Goal: Task Accomplishment & Management: Complete application form

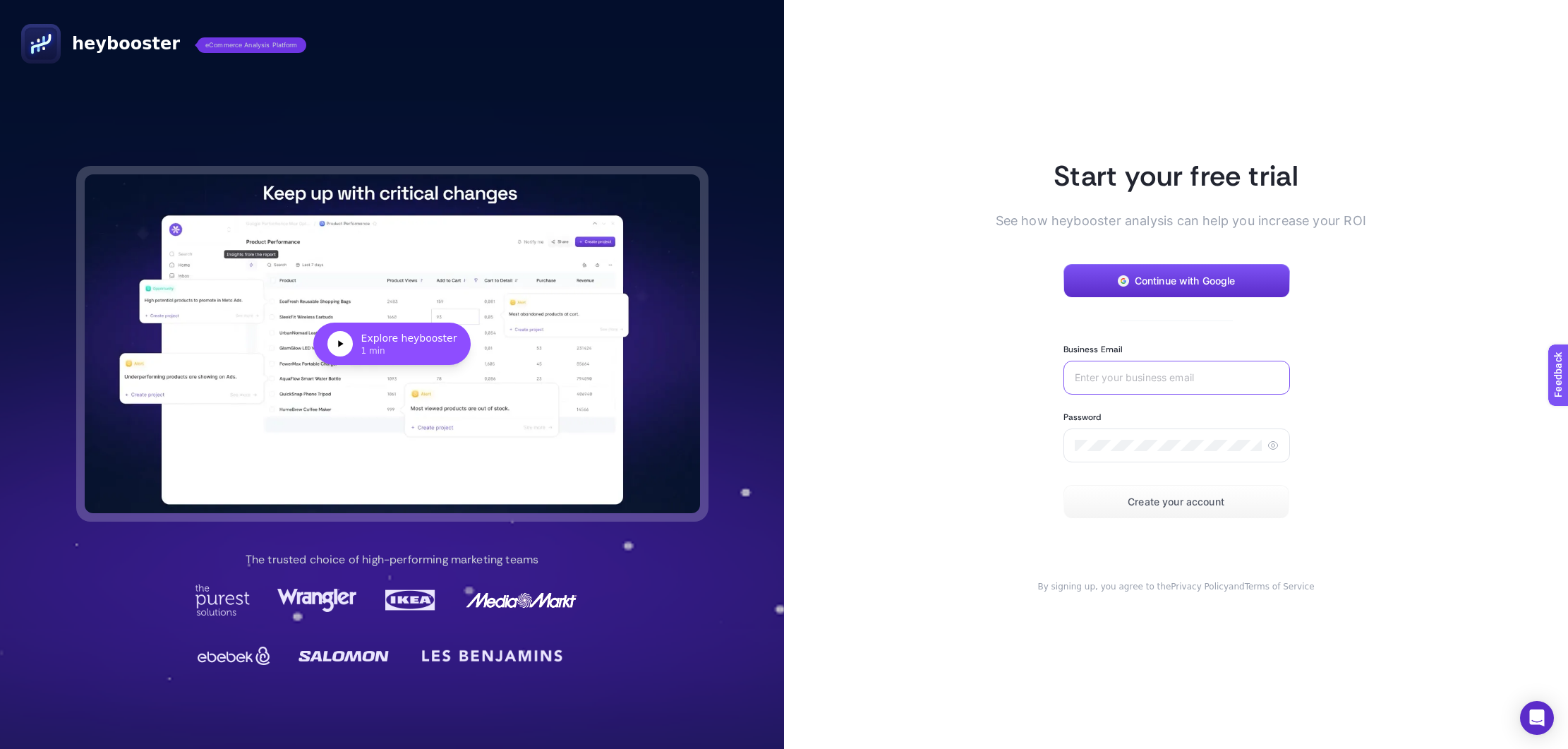
click at [1130, 373] on input "Business Email" at bounding box center [1176, 378] width 204 height 12
type input "[PERSON_NAME][EMAIL_ADDRESS][DOMAIN_NAME]"
click at [1140, 500] on span "Create your account" at bounding box center [1176, 502] width 97 height 12
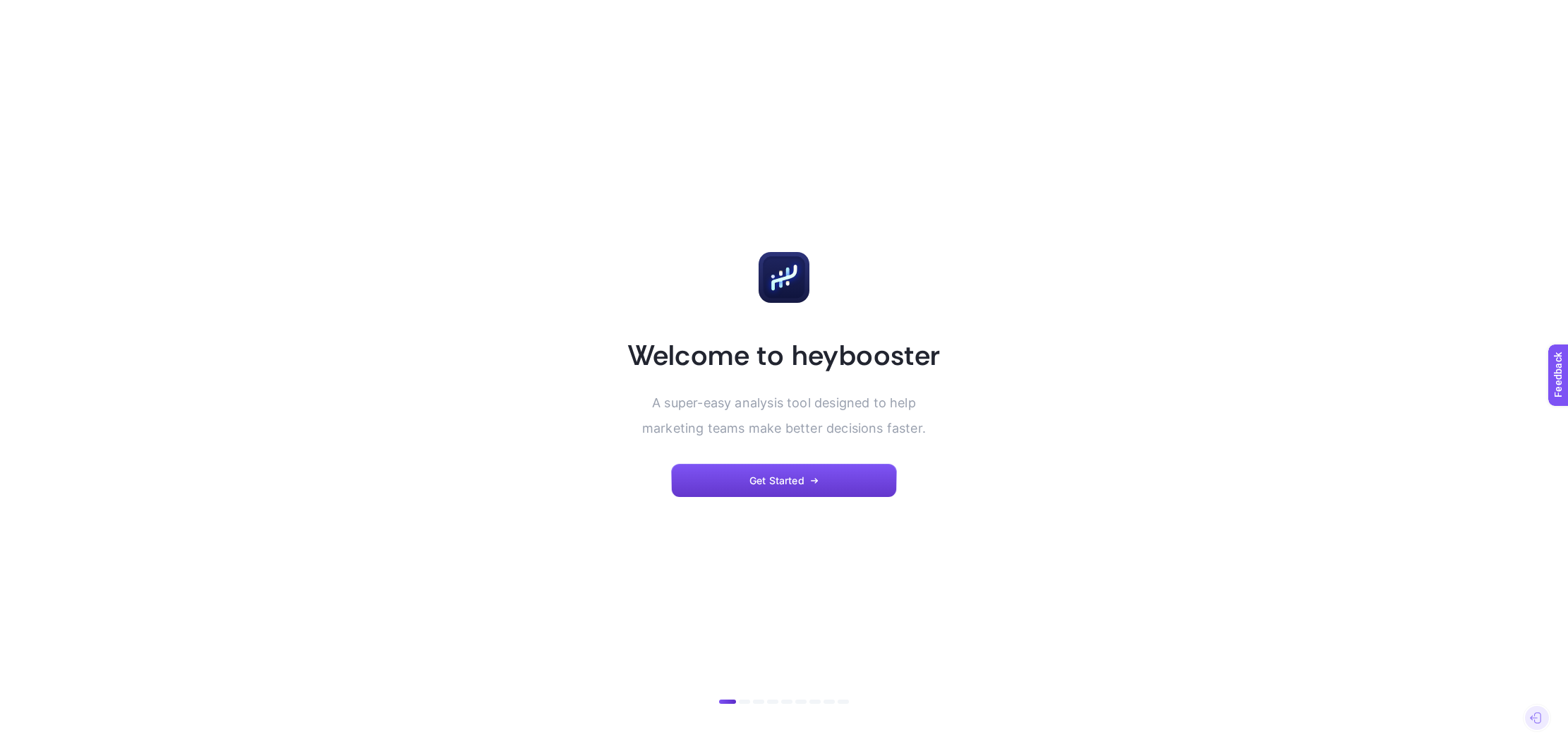
click at [843, 490] on button "Get Started" at bounding box center [783, 481] width 226 height 34
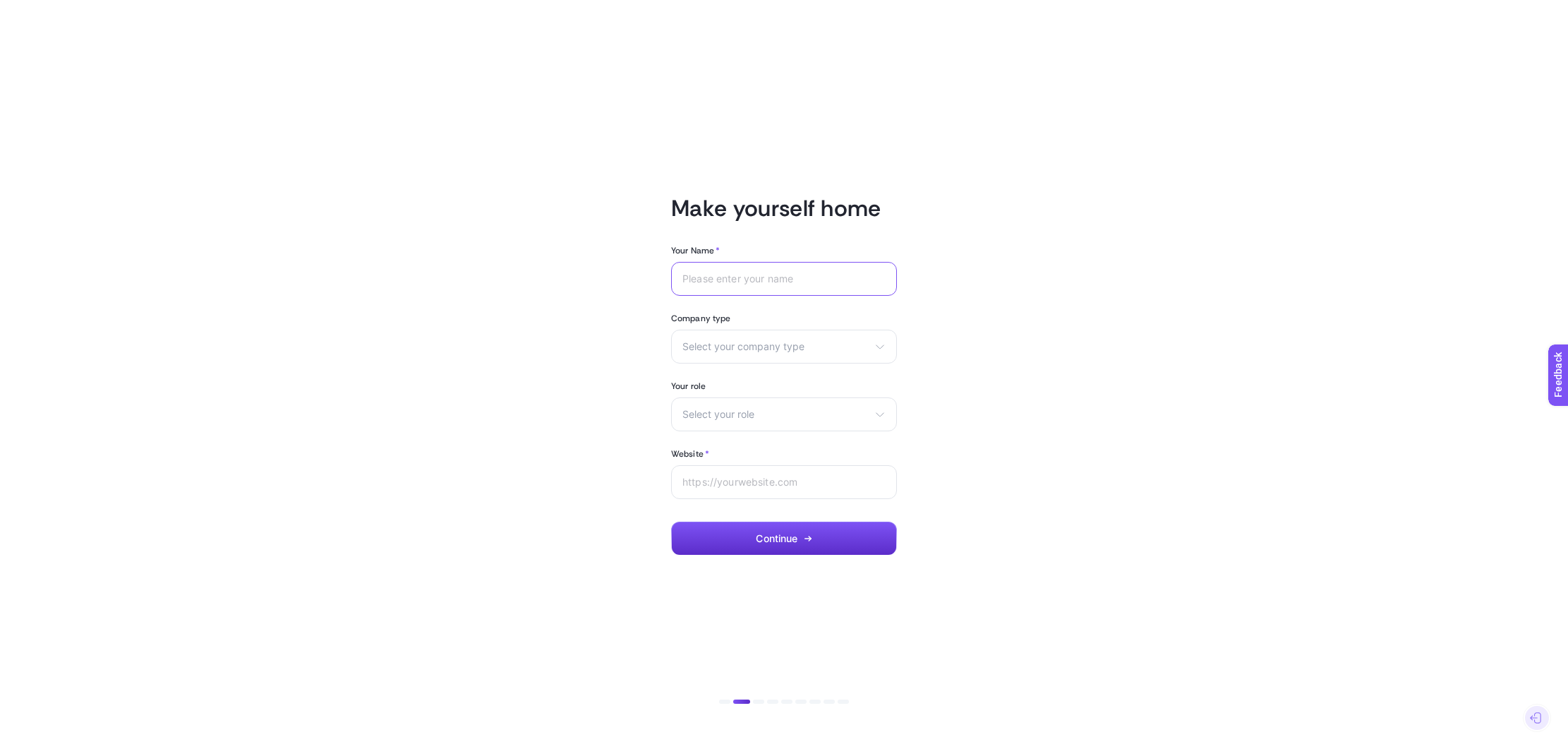
click at [772, 281] on input "Your Name *" at bounding box center [784, 279] width 203 height 12
type input "Kaitlin"
click at [782, 335] on div "Select your company type eCommerce Agency Other" at bounding box center [783, 346] width 226 height 34
click at [769, 405] on li "Agency" at bounding box center [783, 403] width 219 height 22
click at [757, 407] on div "Select your role Marketing manager Digital consultant Facebook executive Social…" at bounding box center [783, 414] width 226 height 34
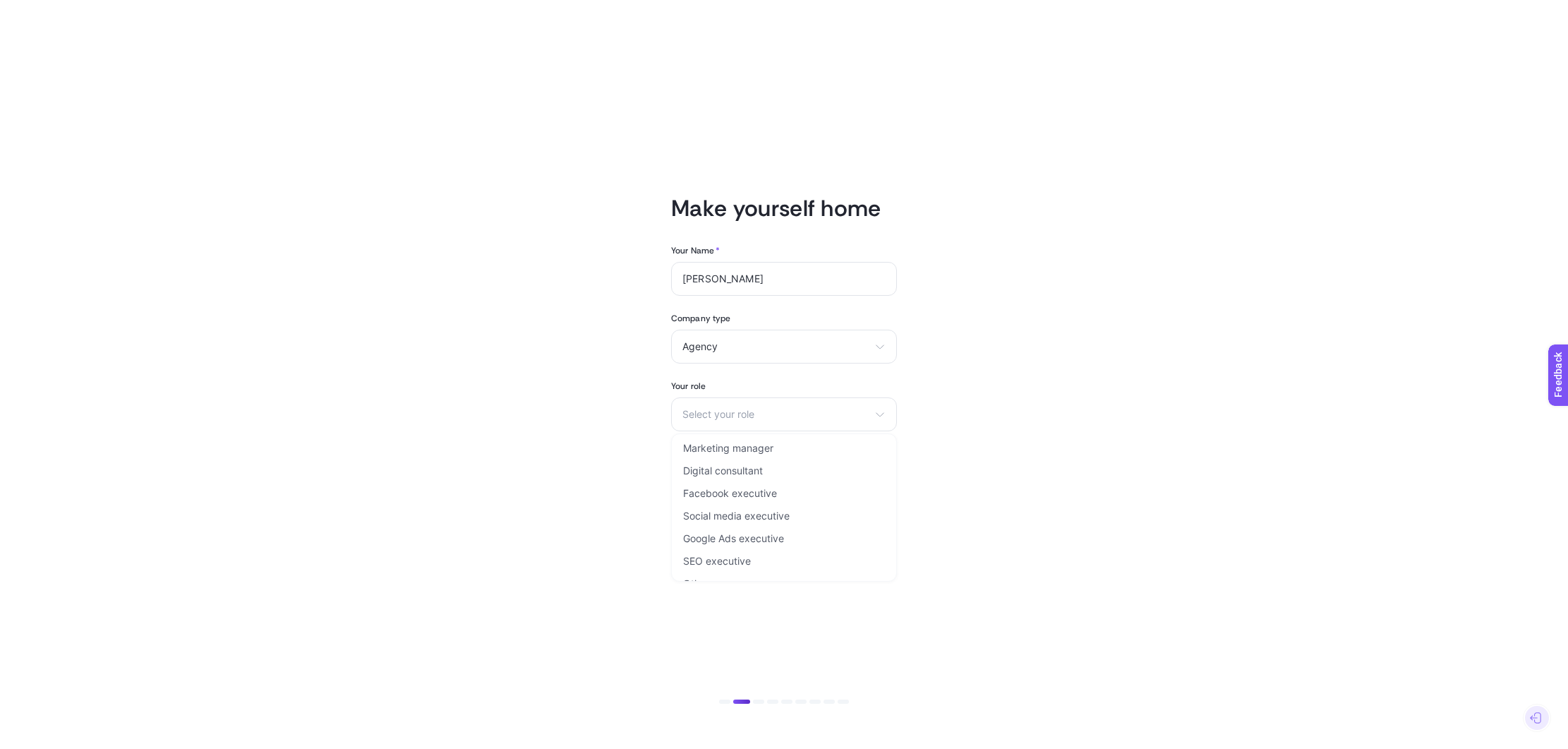
click at [788, 453] on li "Marketing manager" at bounding box center [783, 448] width 219 height 22
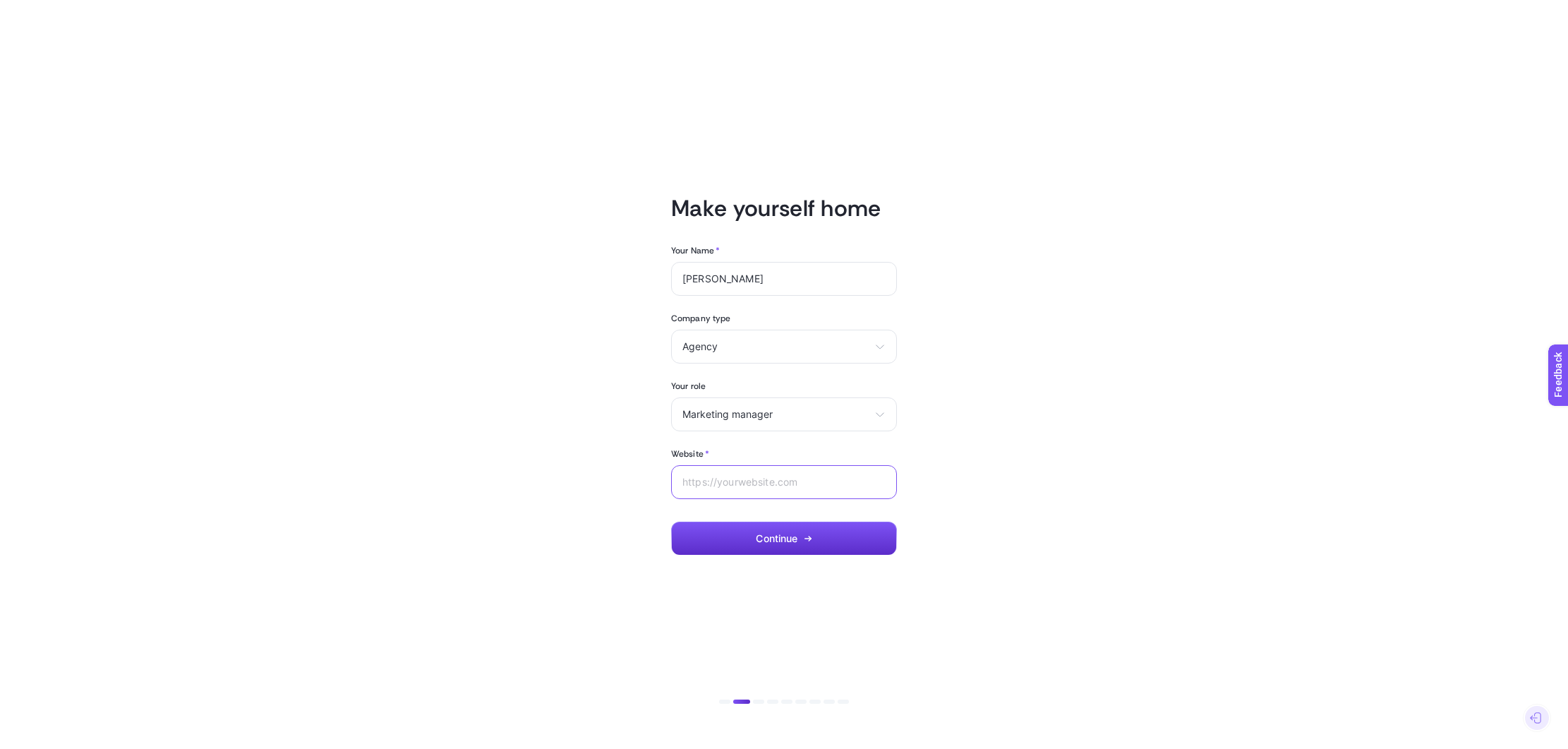
click at [761, 476] on input "Website *" at bounding box center [784, 482] width 203 height 12
type input "[DOMAIN_NAME]"
click at [821, 535] on button "Continue" at bounding box center [783, 538] width 226 height 34
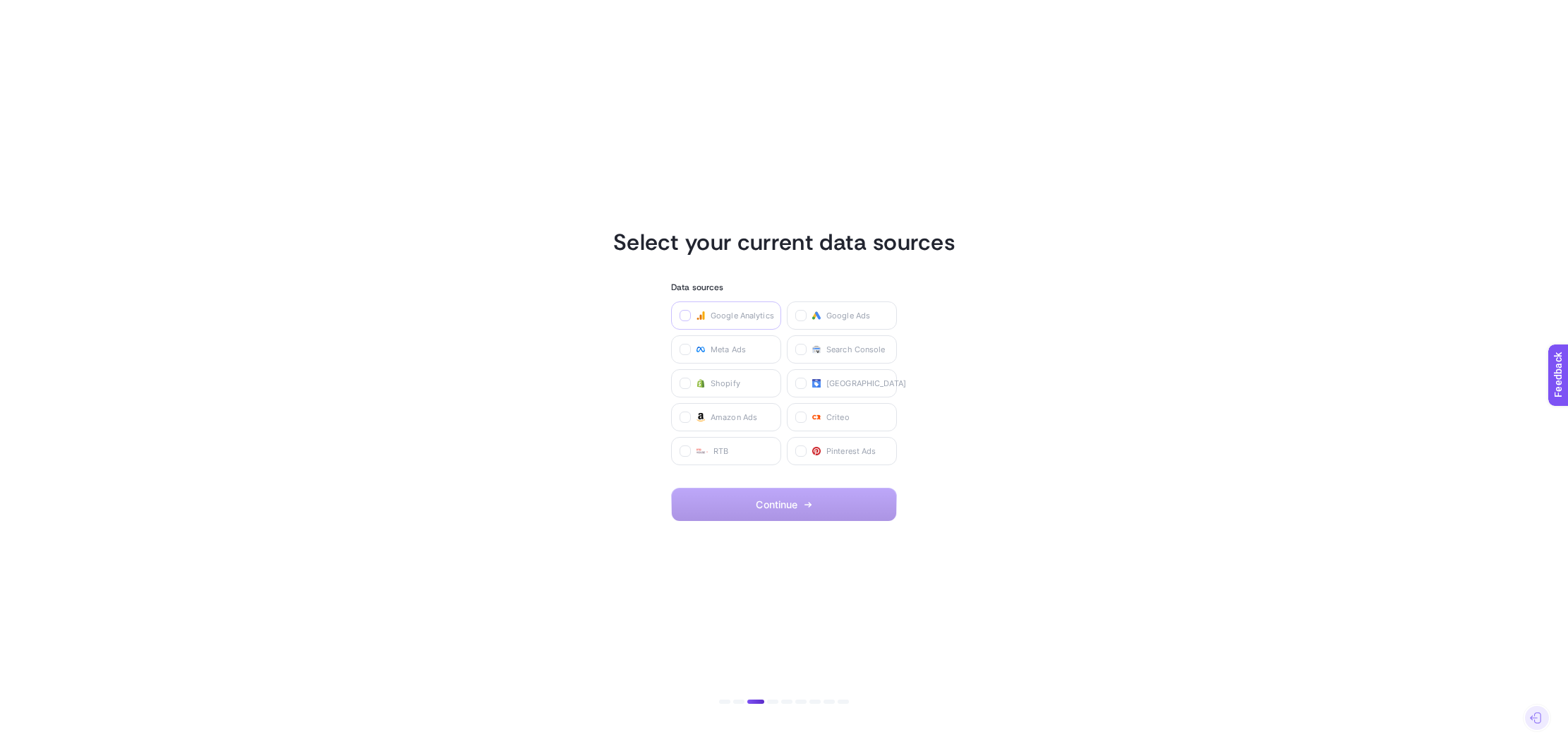
click at [687, 313] on icon at bounding box center [686, 316] width 7 height 7
click at [0, 0] on Analytics "checkbox" at bounding box center [0, 0] width 0 height 0
click at [684, 346] on icon at bounding box center [686, 350] width 7 height 7
click at [0, 0] on Ads "checkbox" at bounding box center [0, 0] width 0 height 0
click at [823, 310] on label "Google Ads" at bounding box center [842, 315] width 110 height 28
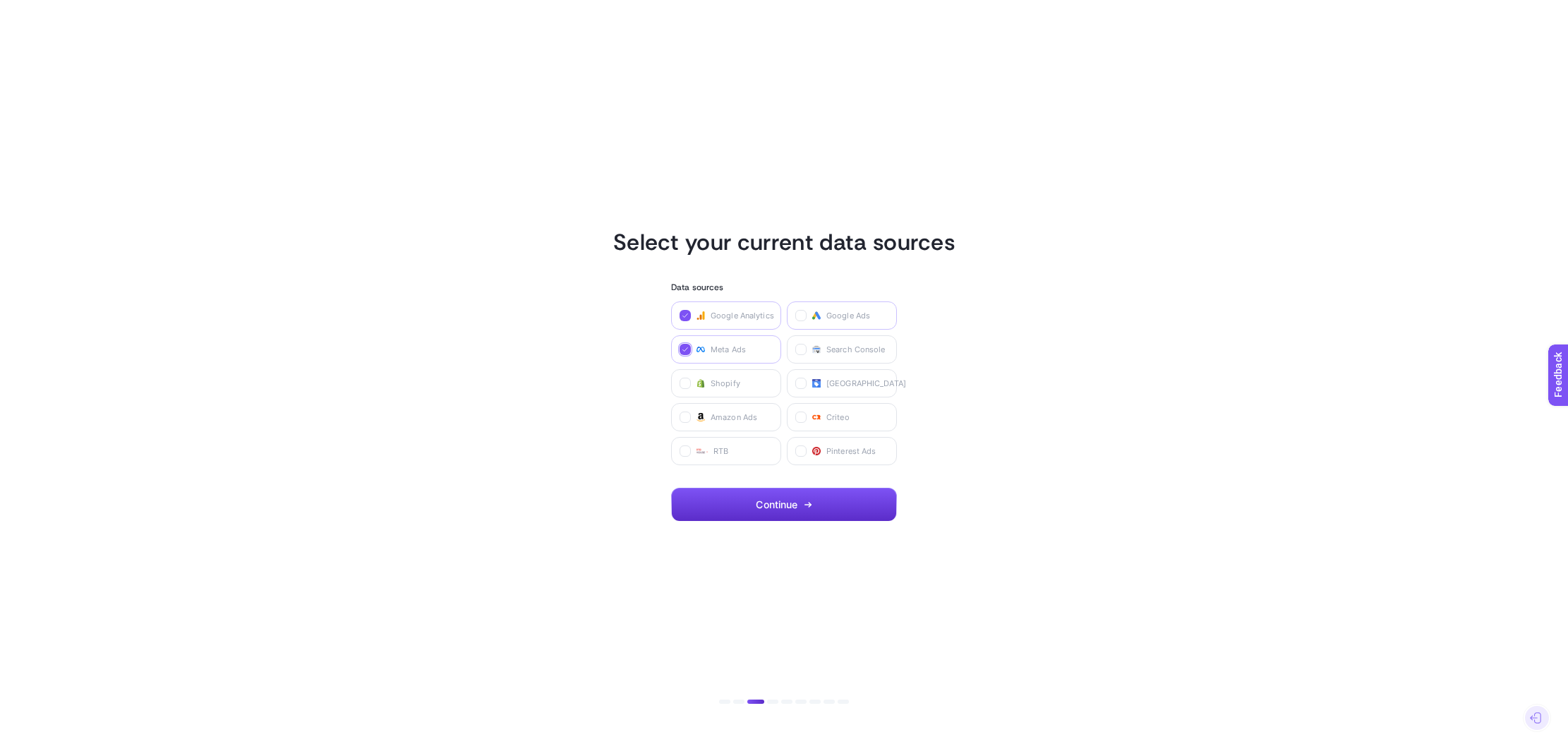
click at [0, 0] on Ads "checkbox" at bounding box center [0, 0] width 0 height 0
click at [824, 344] on label "Search Console" at bounding box center [842, 349] width 110 height 28
click at [0, 0] on Console "checkbox" at bounding box center [0, 0] width 0 height 0
click at [804, 501] on icon "button" at bounding box center [808, 505] width 9 height 9
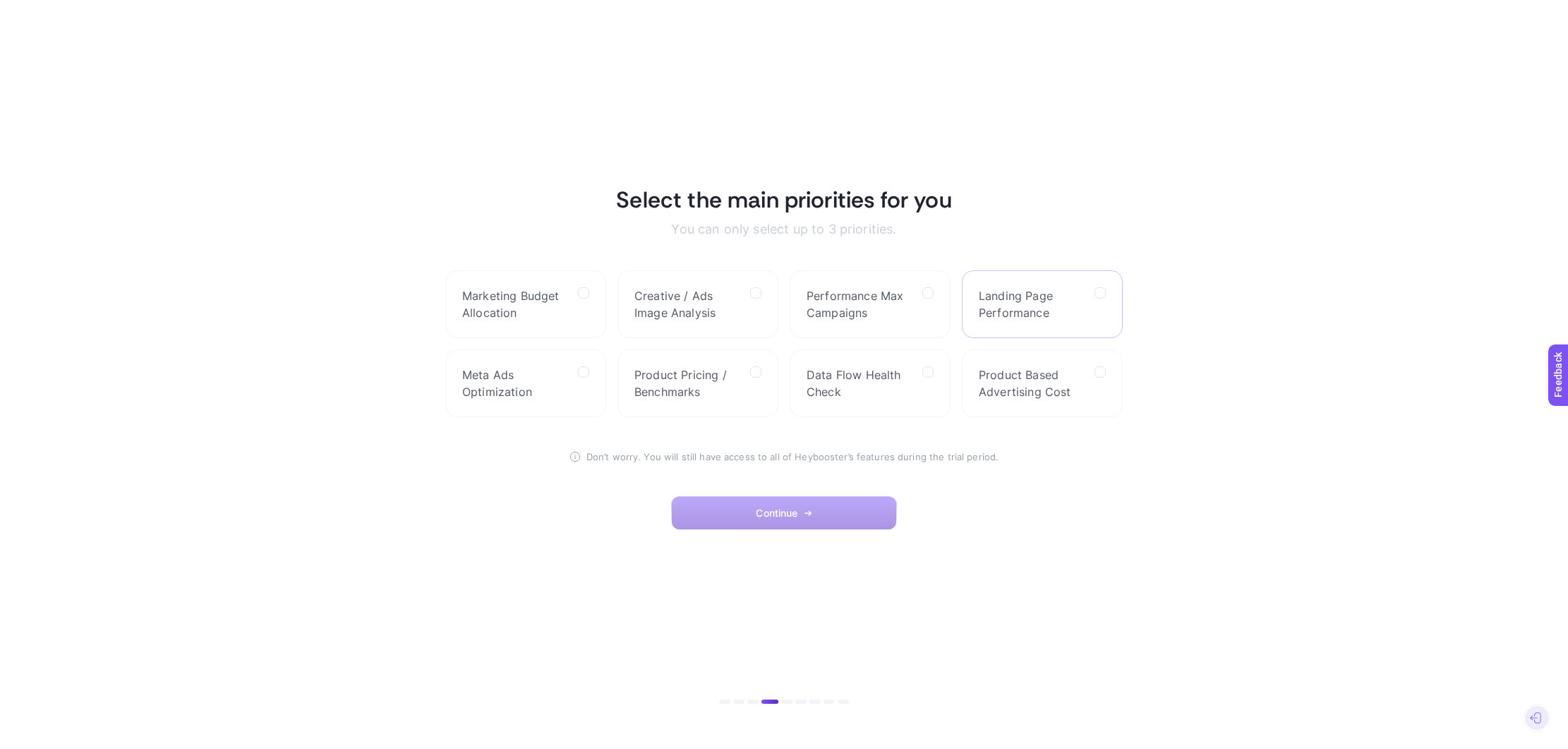
click at [1057, 305] on span "Landing Page Performance" at bounding box center [1031, 304] width 105 height 34
click at [0, 0] on Performance "checkbox" at bounding box center [0, 0] width 0 height 0
click at [834, 508] on button "Continue" at bounding box center [783, 513] width 226 height 34
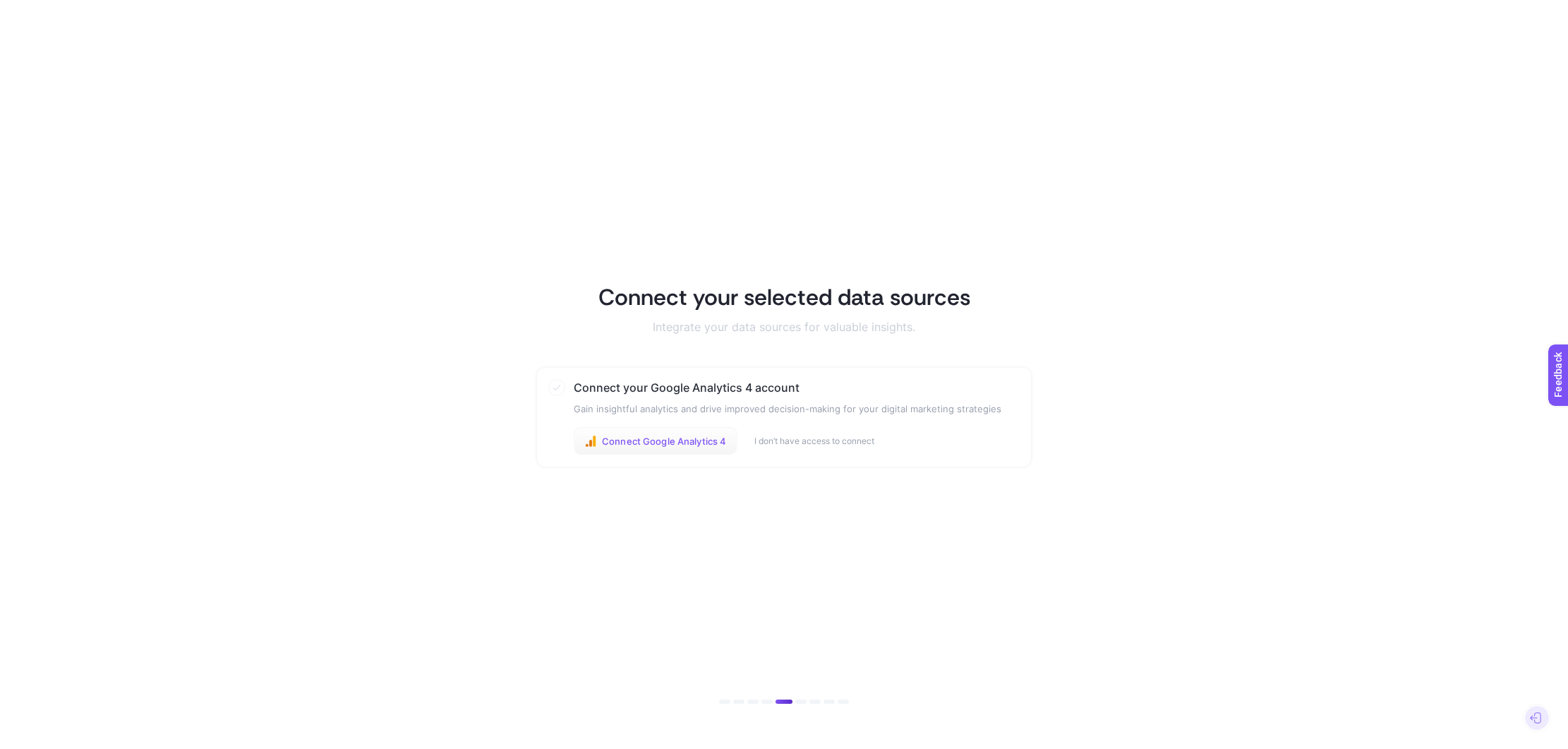
click at [679, 436] on span "Connect Google Analytics 4" at bounding box center [664, 442] width 124 height 12
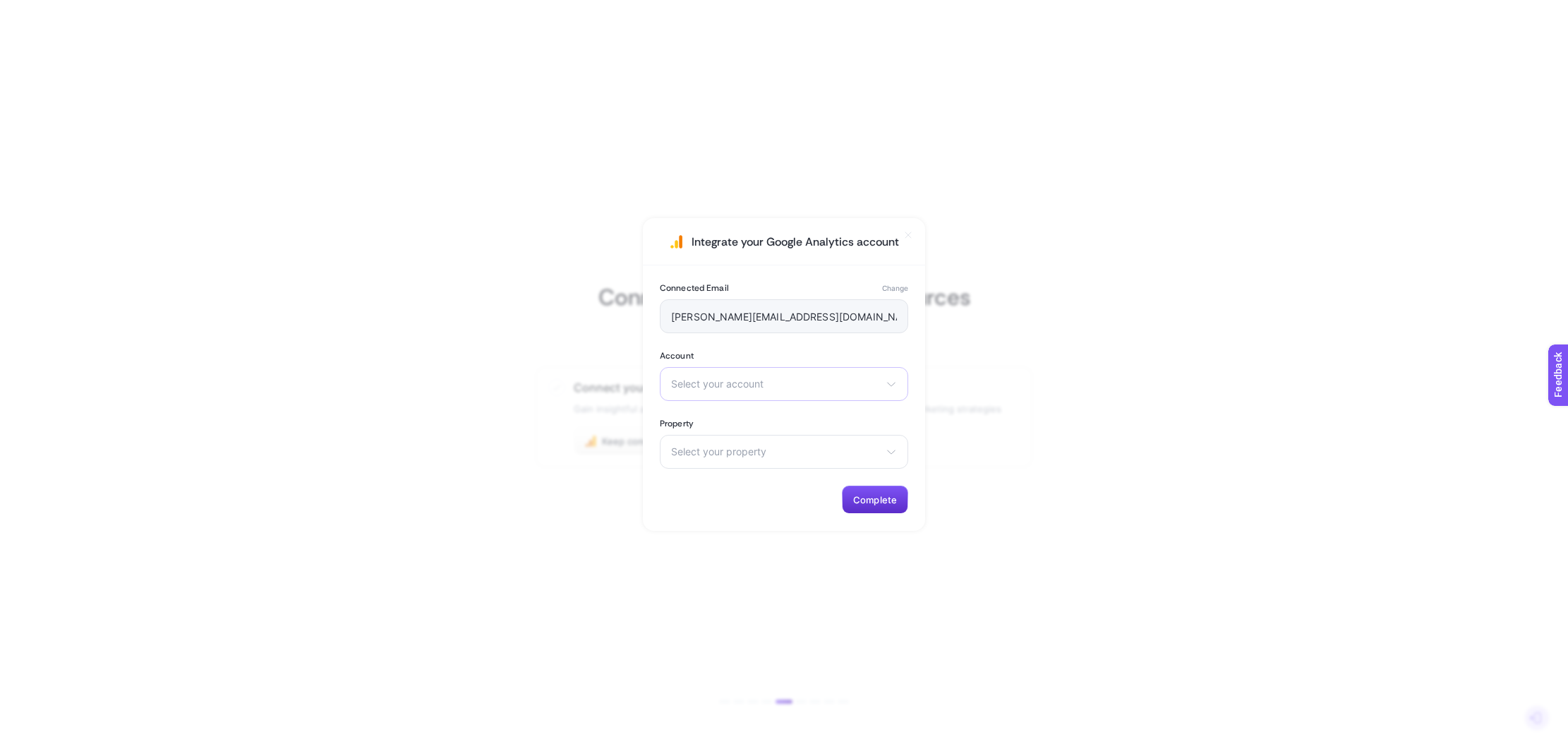
click at [784, 392] on div "Select your account There are no matching options available." at bounding box center [784, 384] width 248 height 34
click at [779, 345] on div "Connected Email Change kaitlin@nursematch.com Account Select your account There…" at bounding box center [783, 398] width 282 height 266
click at [697, 452] on span "Select your property" at bounding box center [775, 452] width 209 height 12
click at [761, 402] on div "Connected Email Change kaitlin@nursematch.com Account Select your account There…" at bounding box center [783, 398] width 282 height 266
drag, startPoint x: 1008, startPoint y: 400, endPoint x: 964, endPoint y: 400, distance: 44.0
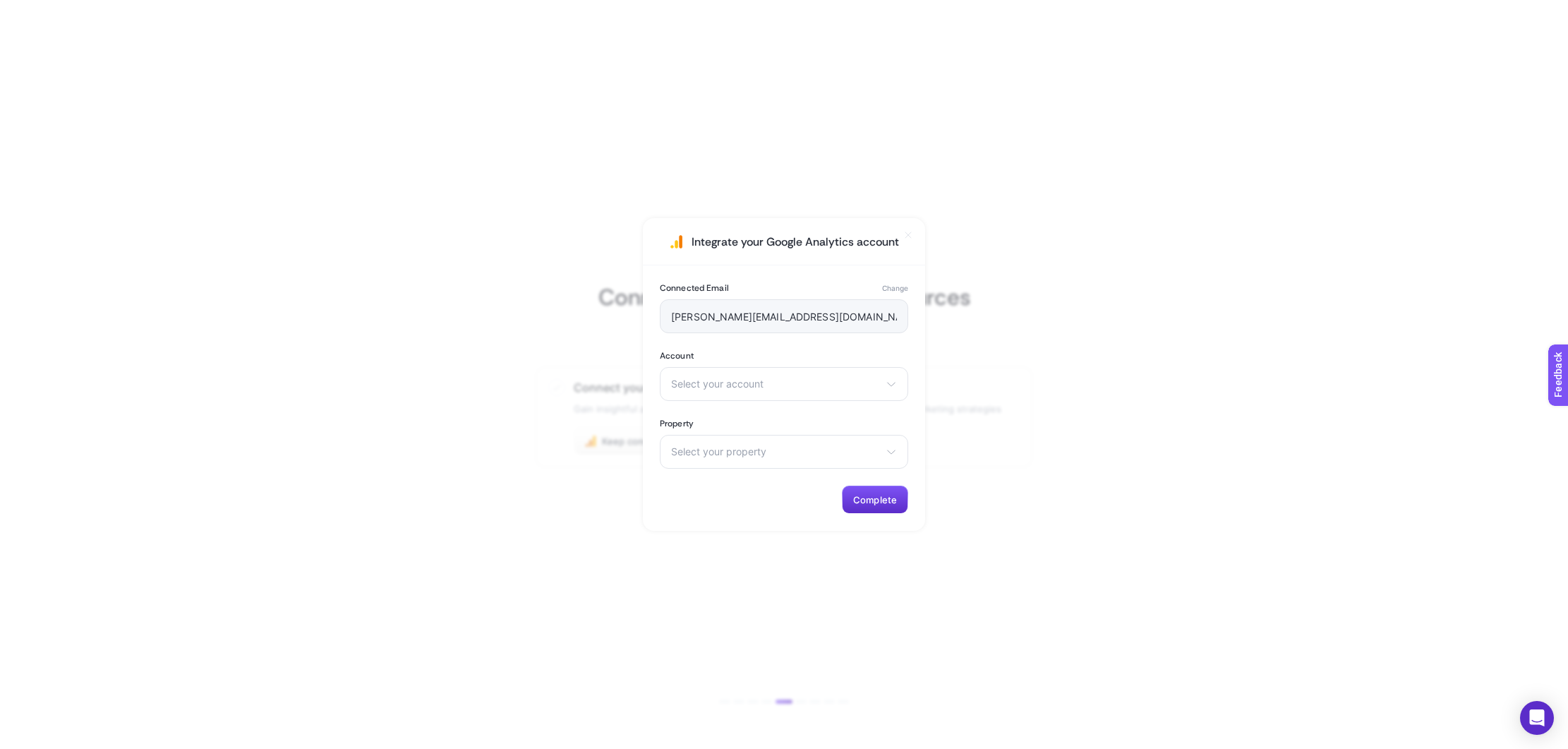
click at [1007, 400] on section "Integrate your Google Analytics account Connected Email Change kaitlin@nursemat…" at bounding box center [784, 374] width 1568 height 749
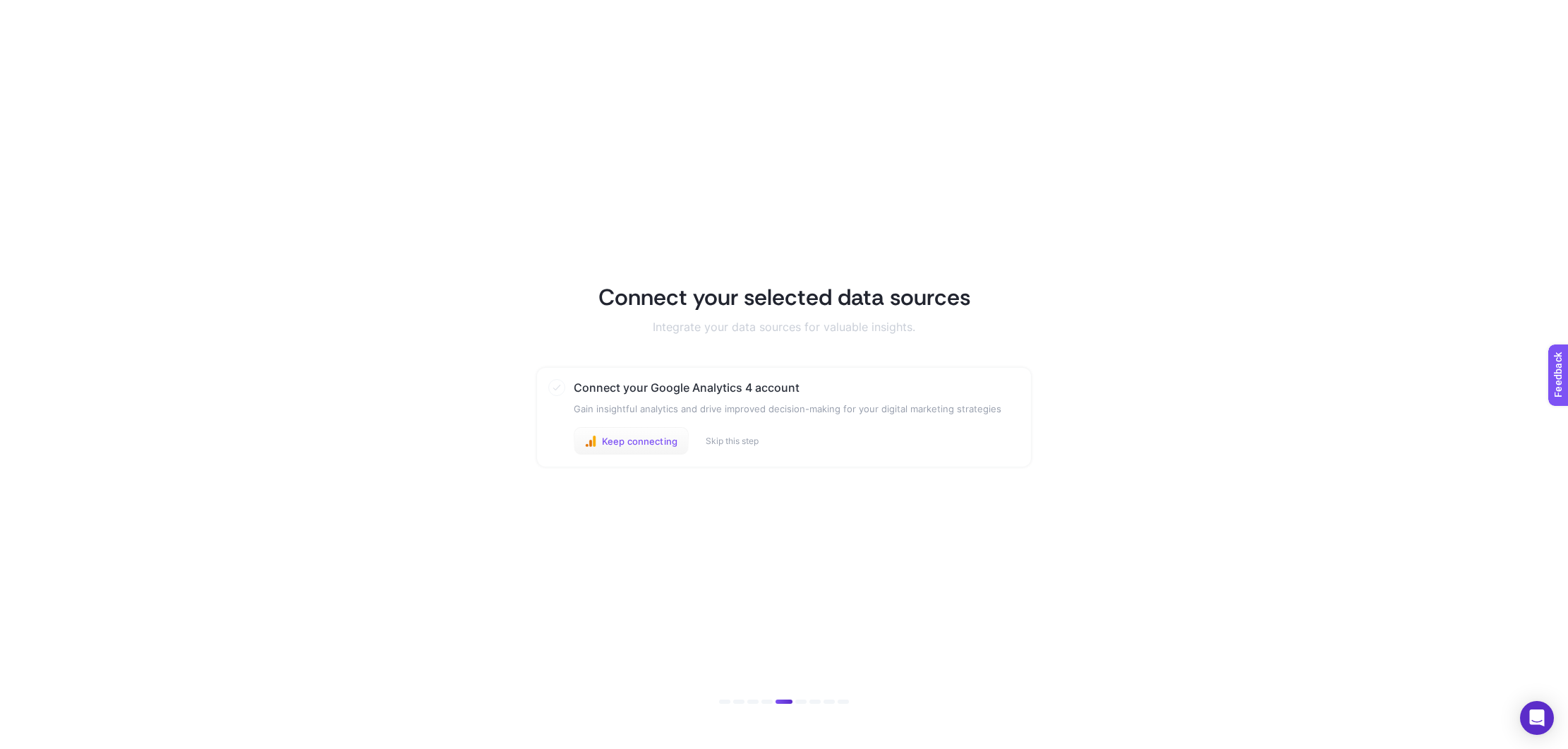
click at [651, 439] on span "Keep connecting" at bounding box center [639, 442] width 76 height 12
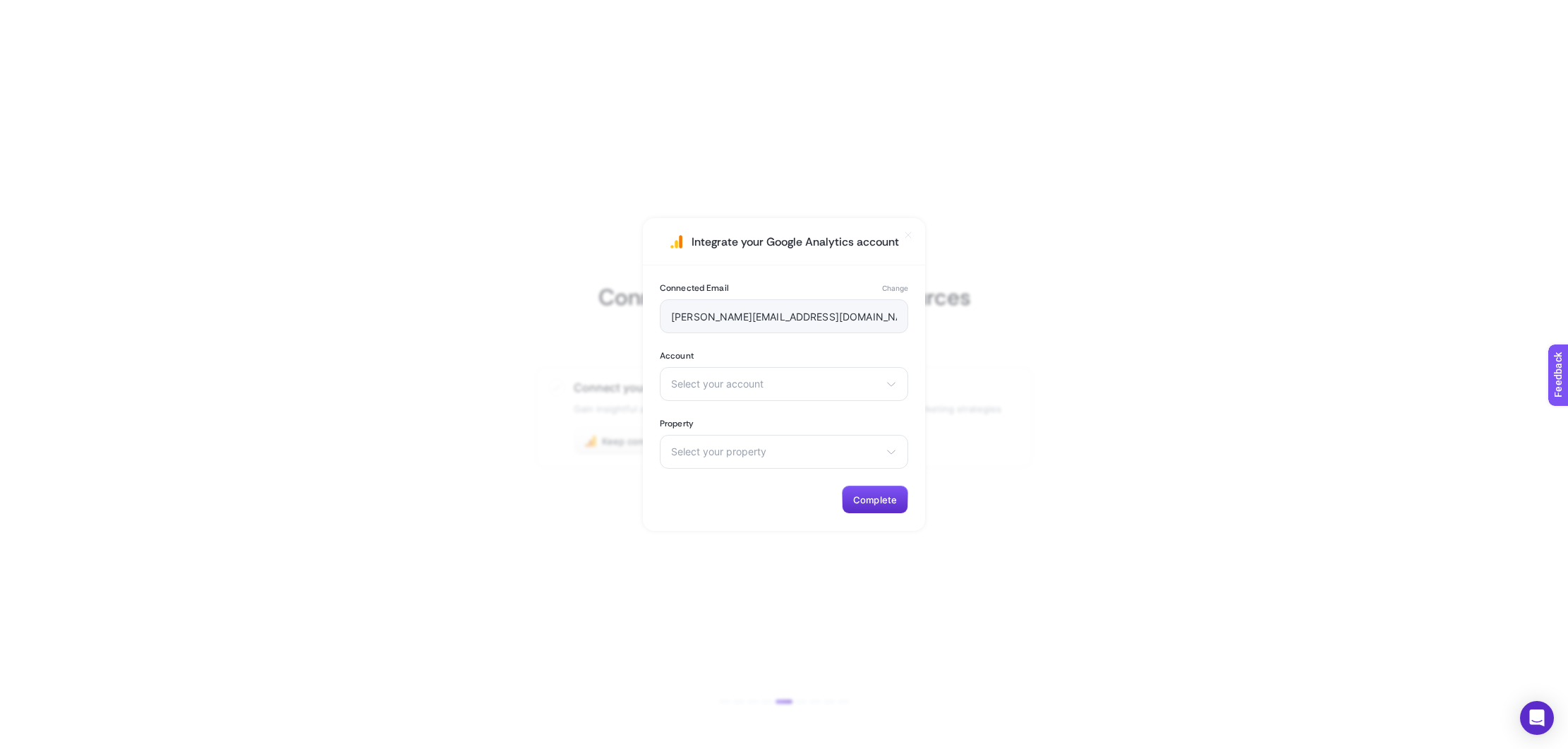
click at [770, 347] on div "Connected Email Change kaitlin@nursematch.com Account Select your account There…" at bounding box center [783, 398] width 282 height 266
click at [787, 383] on span "Select your account" at bounding box center [775, 384] width 209 height 12
drag, startPoint x: 783, startPoint y: 460, endPoint x: 971, endPoint y: 437, distance: 189.4
click at [786, 460] on li "There are no matching options available." at bounding box center [784, 483] width 242 height 96
click at [1024, 435] on section "Integrate your Google Analytics account Connected Email Change kaitlin@nursemat…" at bounding box center [784, 374] width 1568 height 749
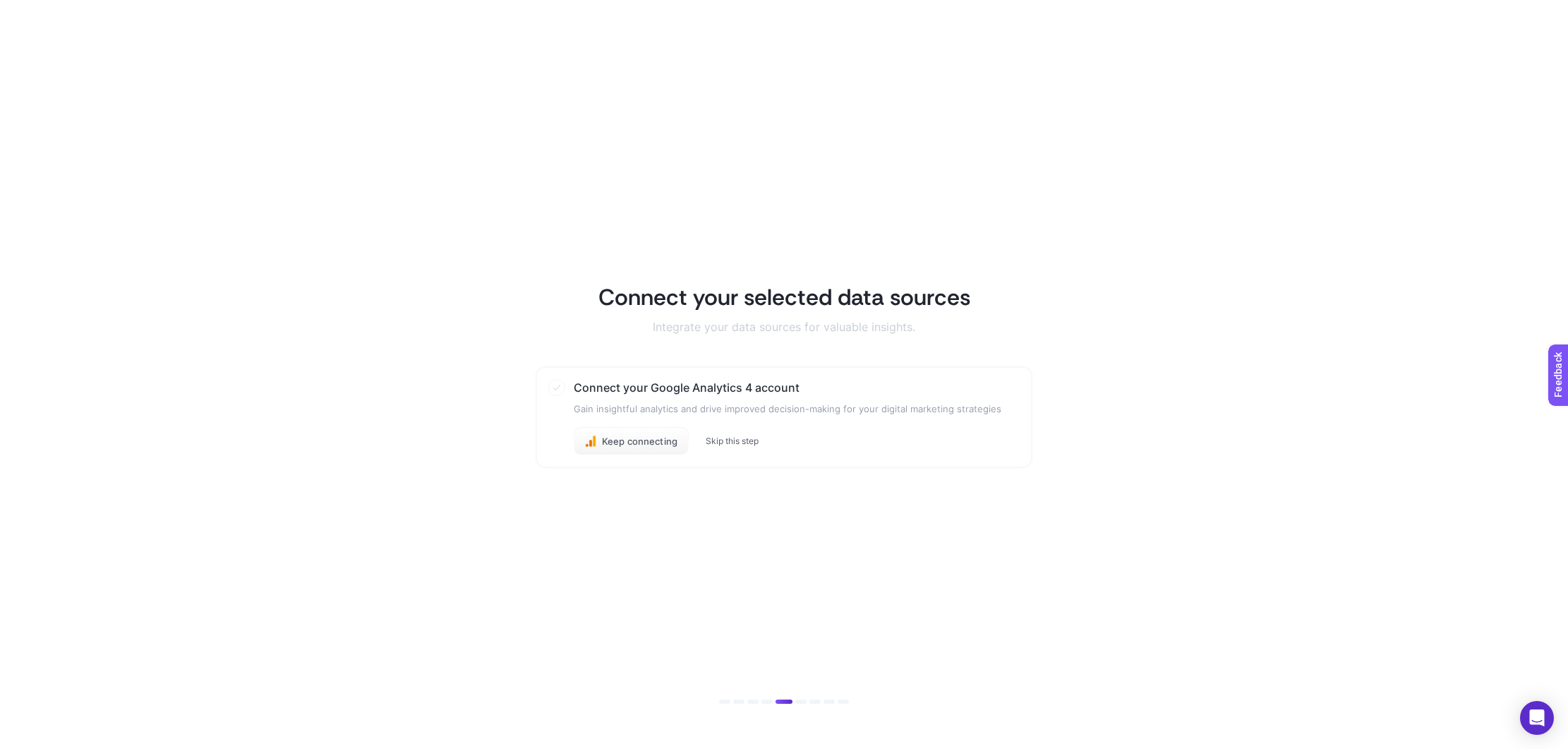
click at [728, 442] on button "Skip this step" at bounding box center [731, 442] width 53 height 12
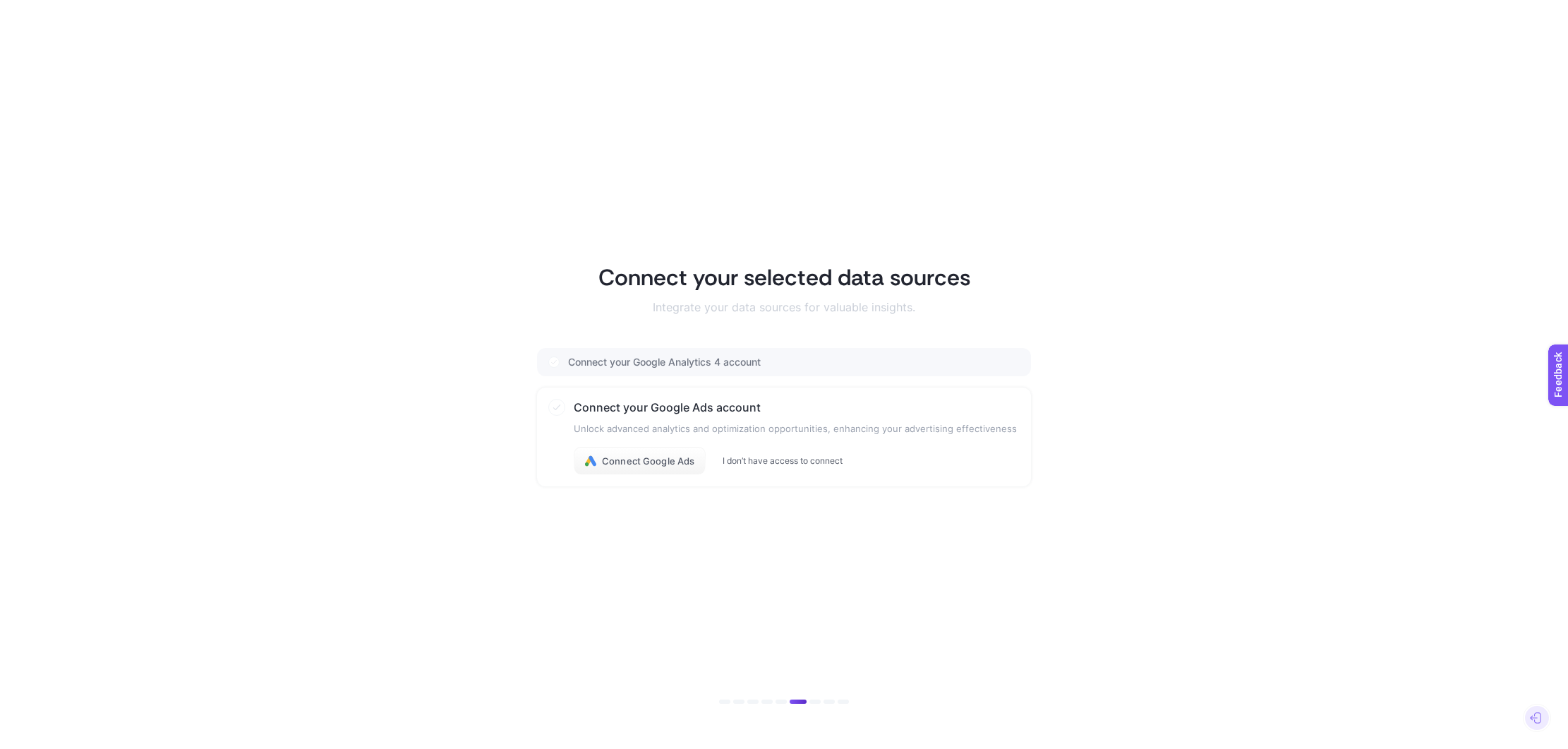
click at [758, 461] on button "I don’t have access to connect" at bounding box center [783, 461] width 120 height 12
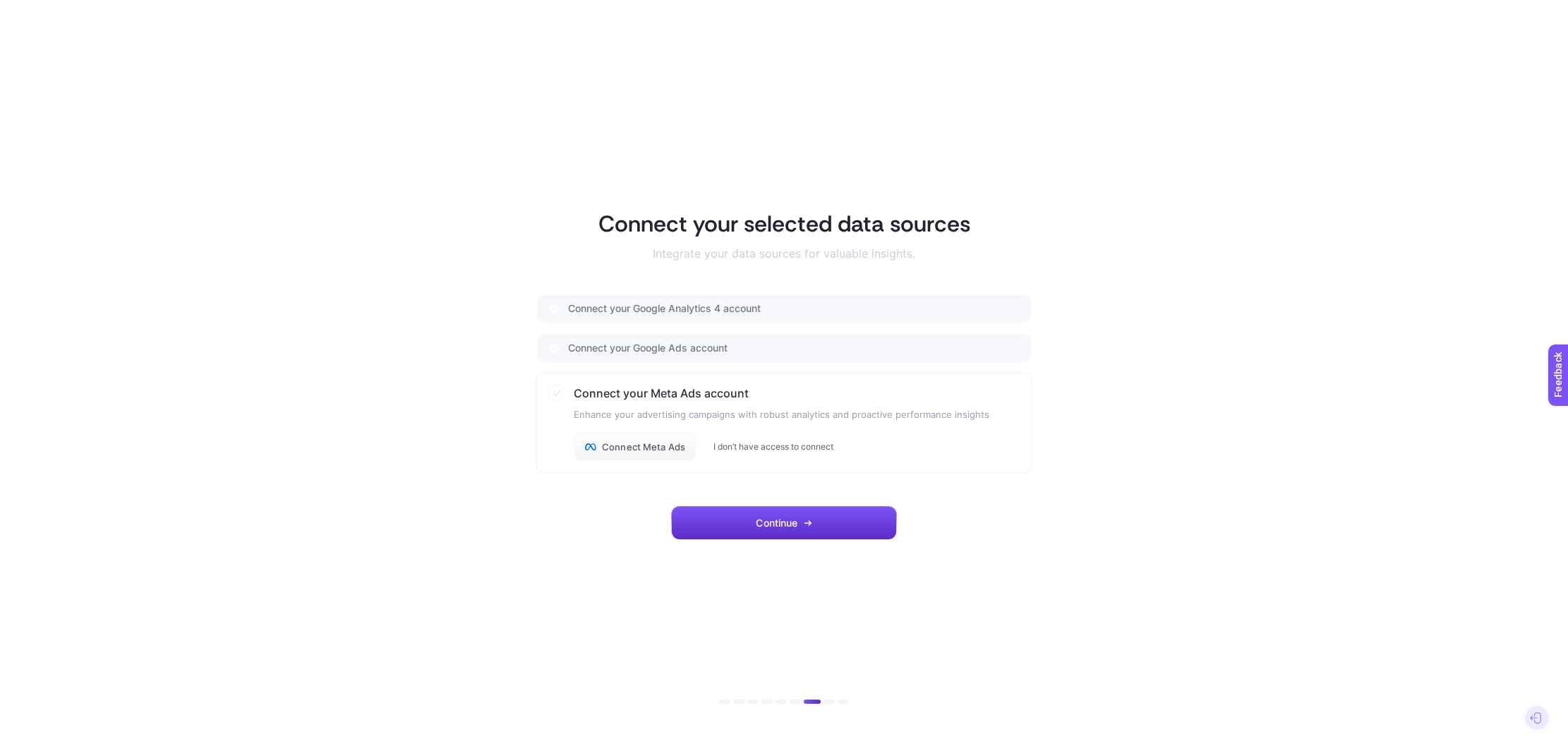
click at [767, 447] on button "I don’t have access to connect" at bounding box center [773, 447] width 120 height 12
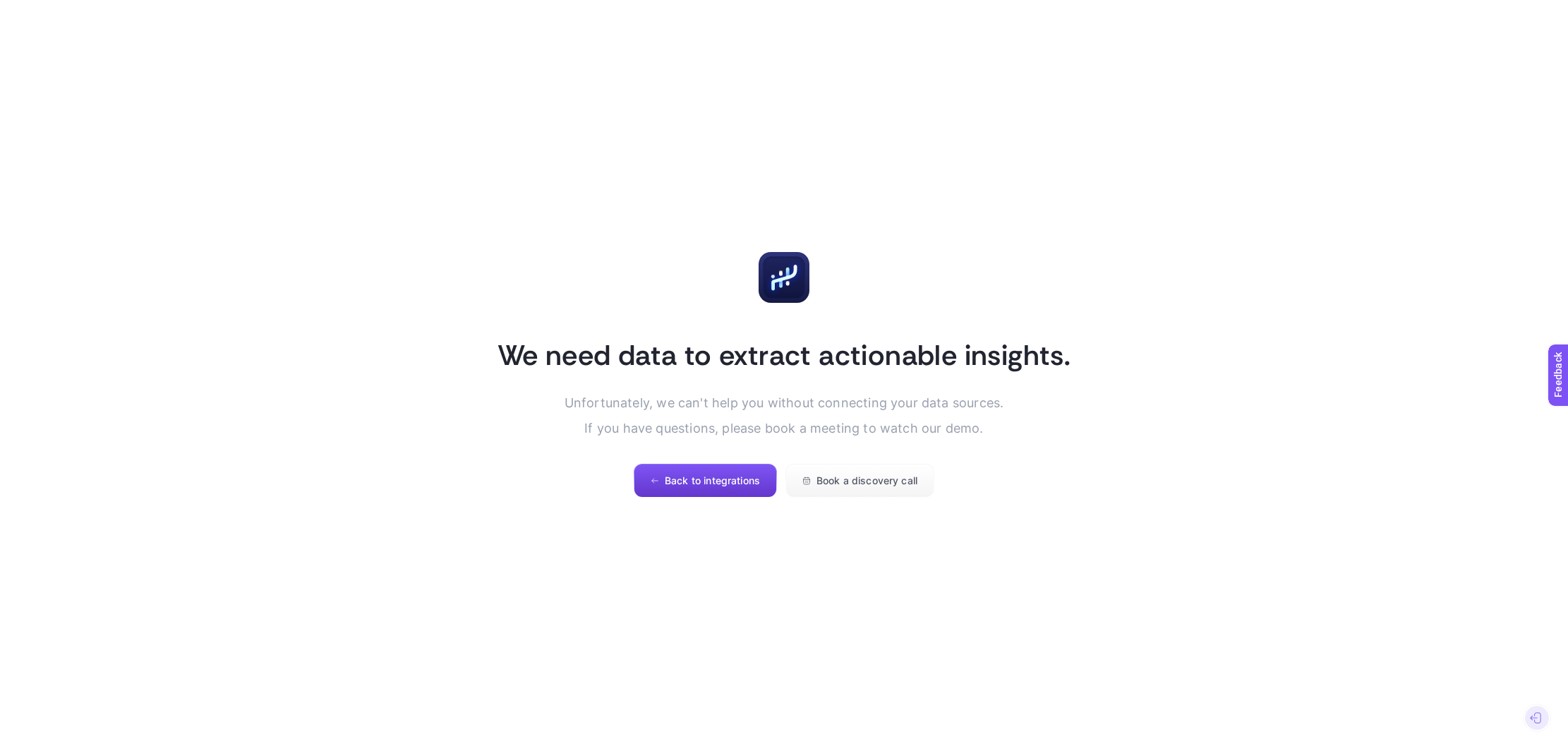
click at [672, 475] on span "Back to integrations" at bounding box center [712, 481] width 95 height 12
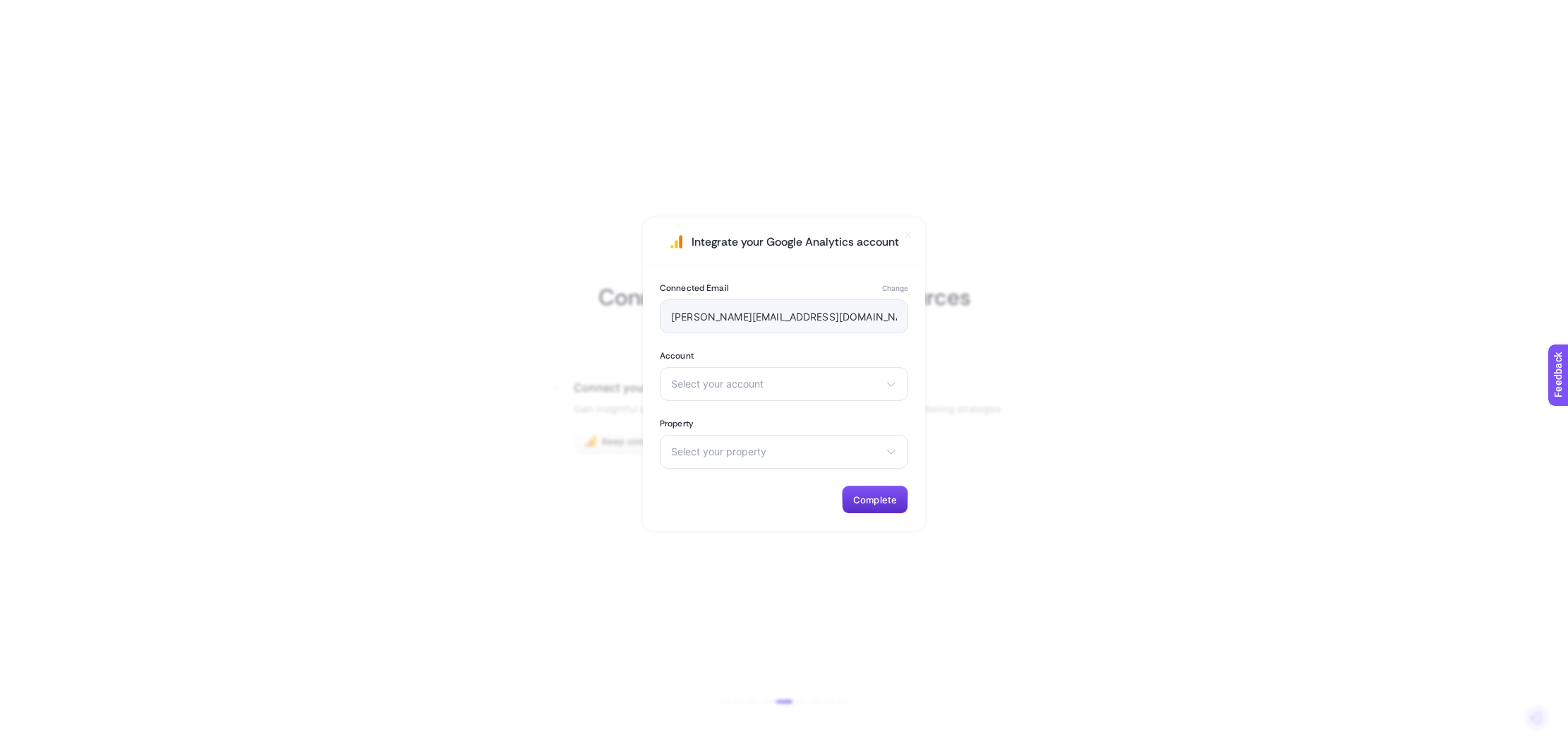
click at [731, 365] on section "Account Select your account There are no matching options available." at bounding box center [784, 375] width 248 height 51
click at [739, 384] on span "Select your account" at bounding box center [775, 384] width 209 height 12
click at [788, 369] on div "Select your account There are no matching options available." at bounding box center [784, 384] width 248 height 34
click at [932, 540] on section "Integrate your Google Analytics account Connected Email Change kaitlin@nursemat…" at bounding box center [784, 374] width 1568 height 749
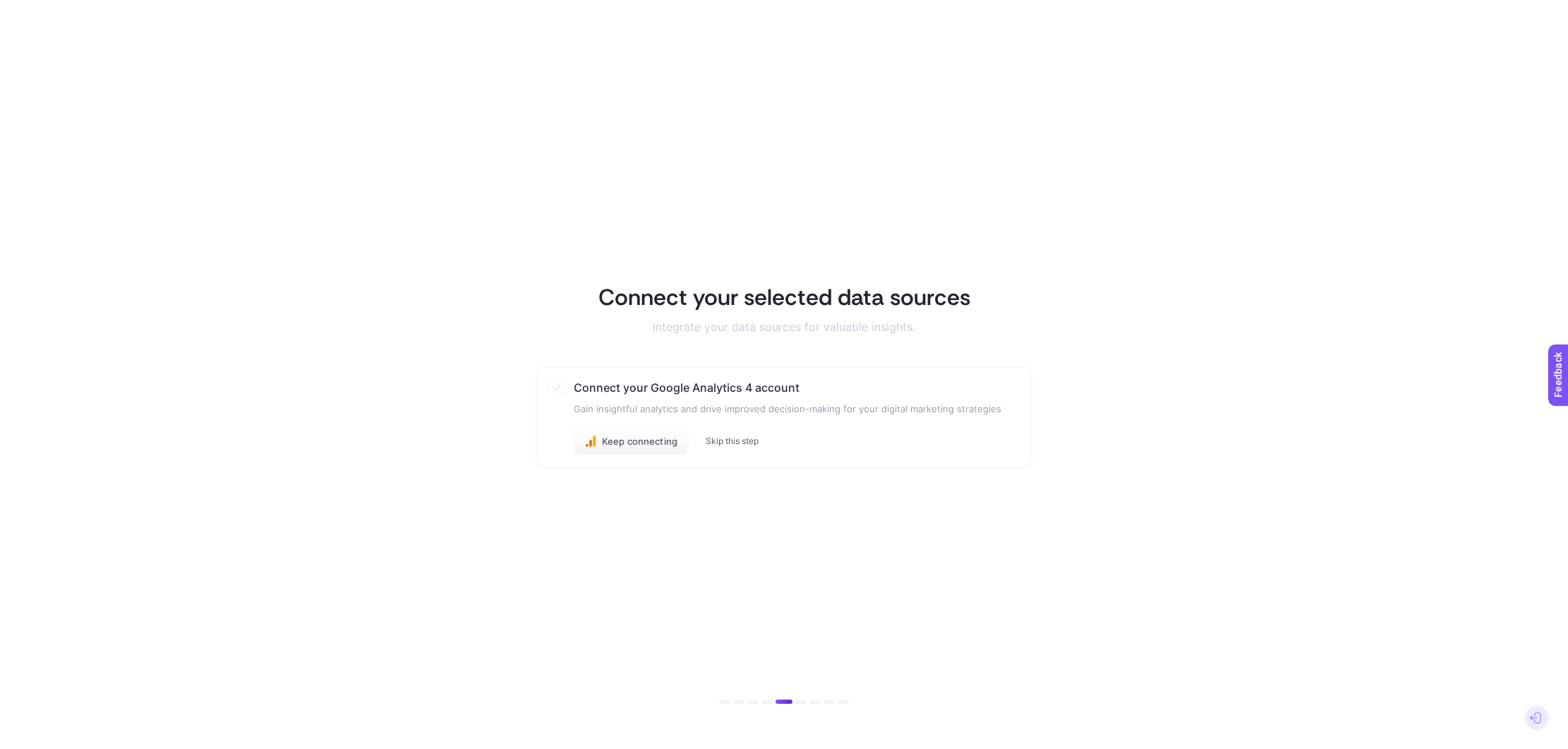
click at [724, 442] on button "Skip this step" at bounding box center [731, 442] width 53 height 12
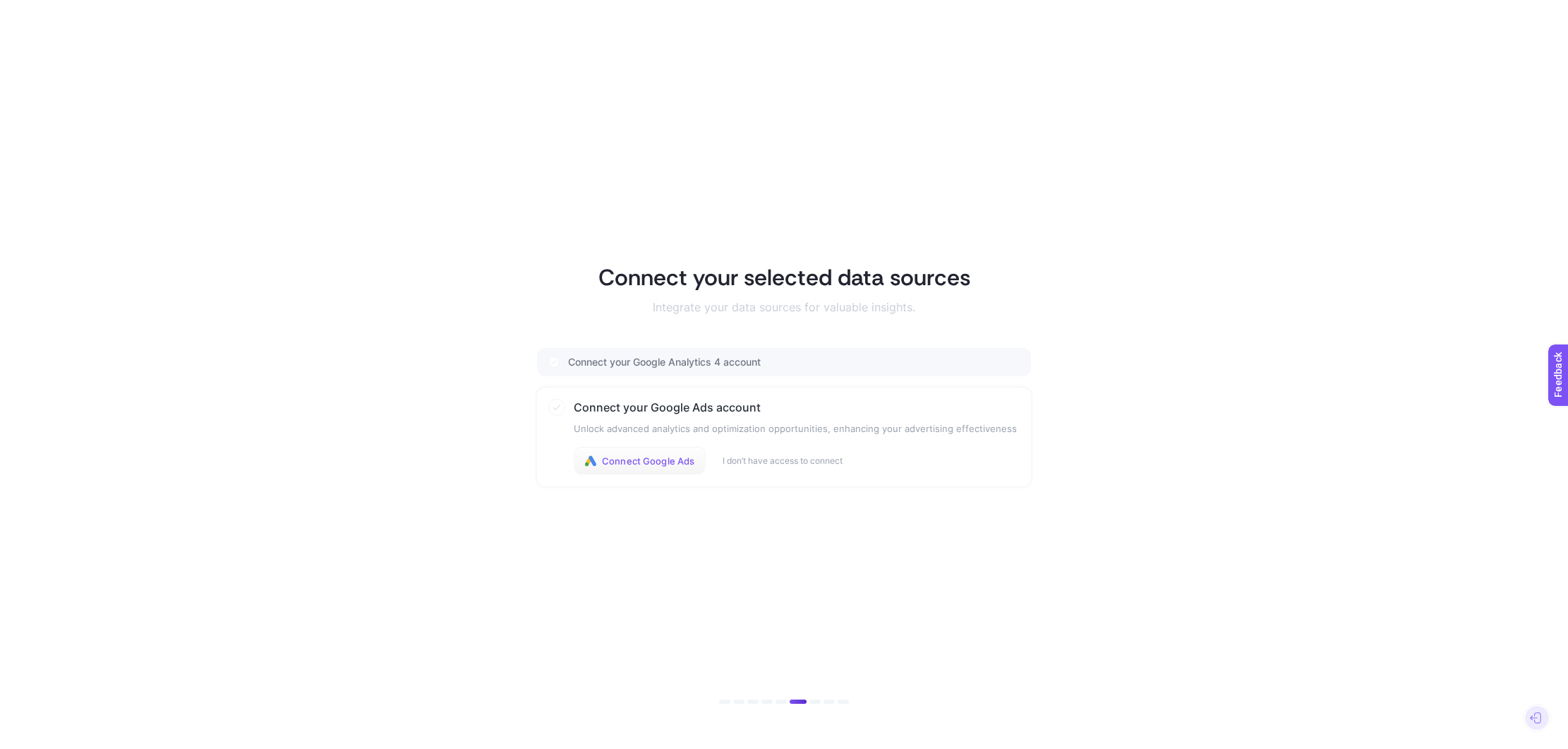
click at [676, 465] on span "Connect Google Ads" at bounding box center [648, 461] width 92 height 12
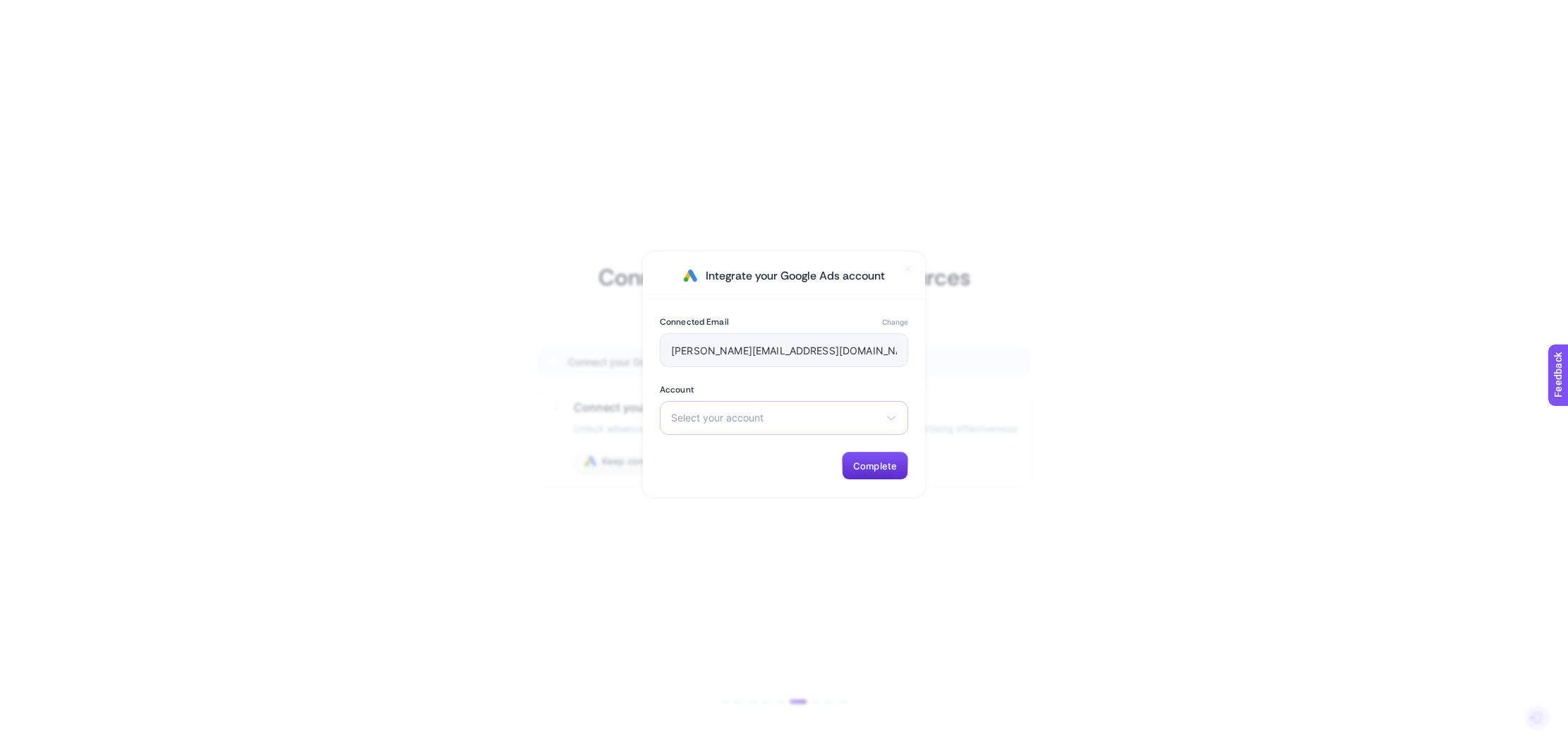
click at [741, 412] on span "Select your account" at bounding box center [775, 418] width 209 height 12
click at [757, 453] on span "NM Ad Account Active" at bounding box center [723, 452] width 105 height 12
click at [861, 465] on span "Complete" at bounding box center [875, 466] width 44 height 12
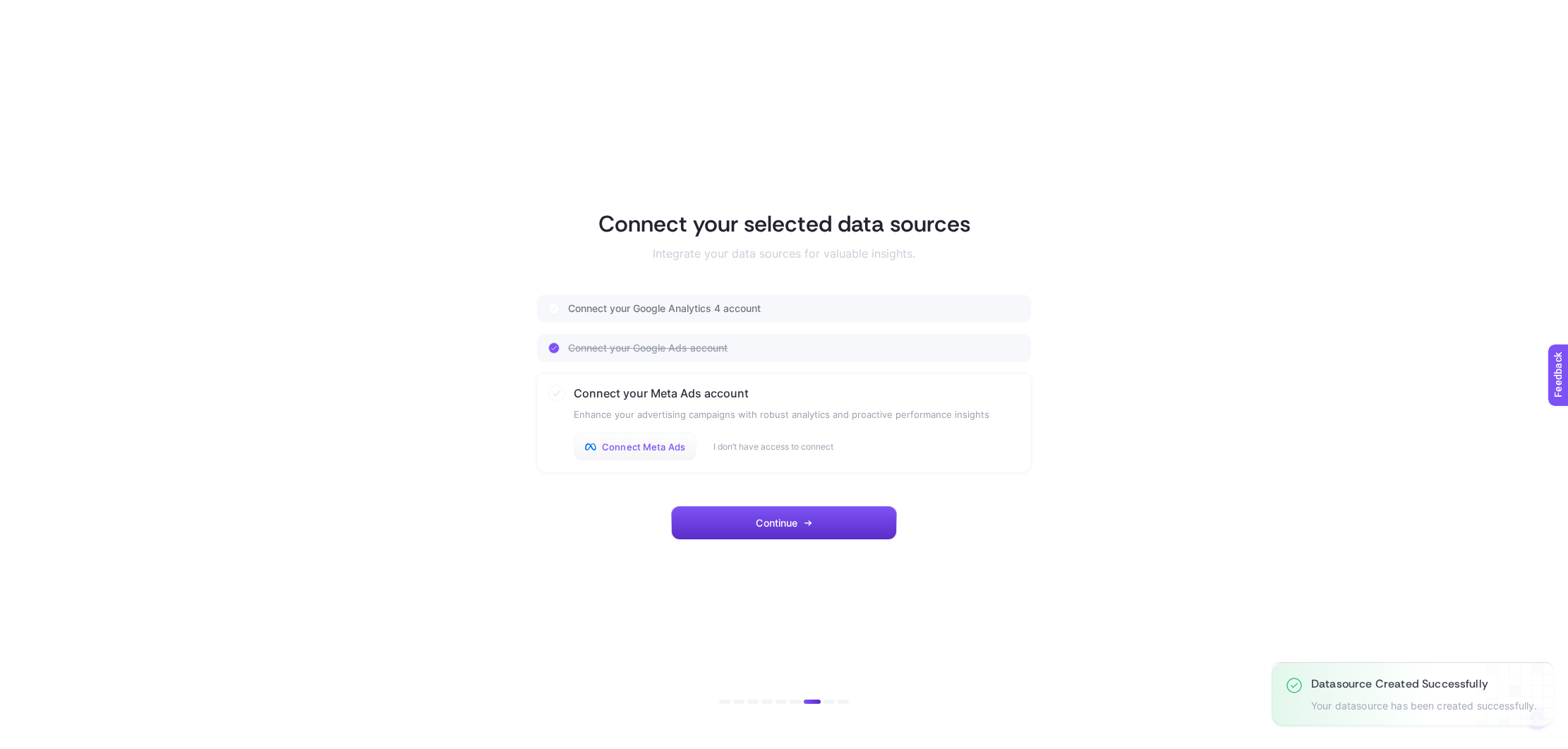
click at [666, 448] on span "Connect Meta Ads" at bounding box center [643, 447] width 83 height 12
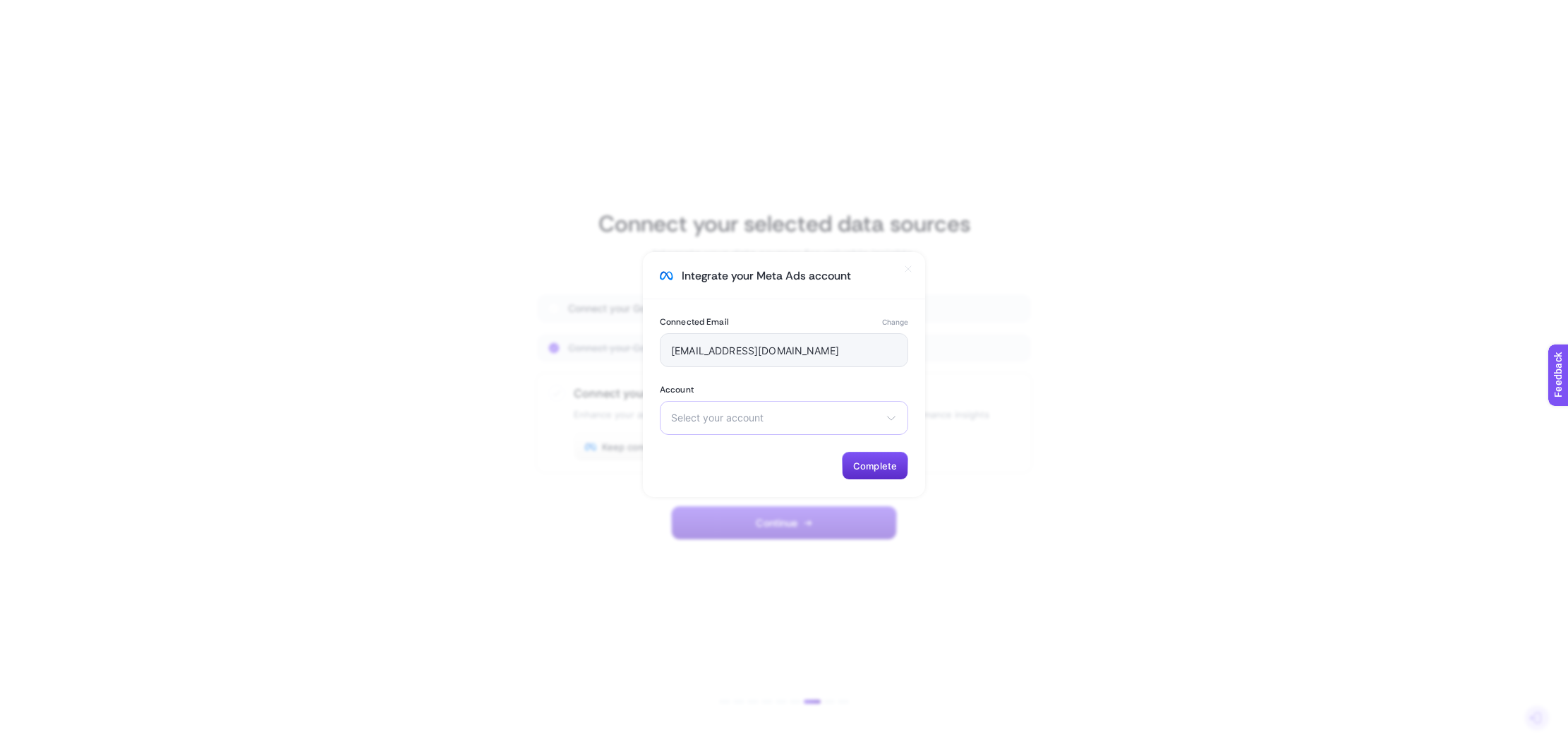
click at [791, 421] on span "Select your account" at bounding box center [775, 418] width 209 height 12
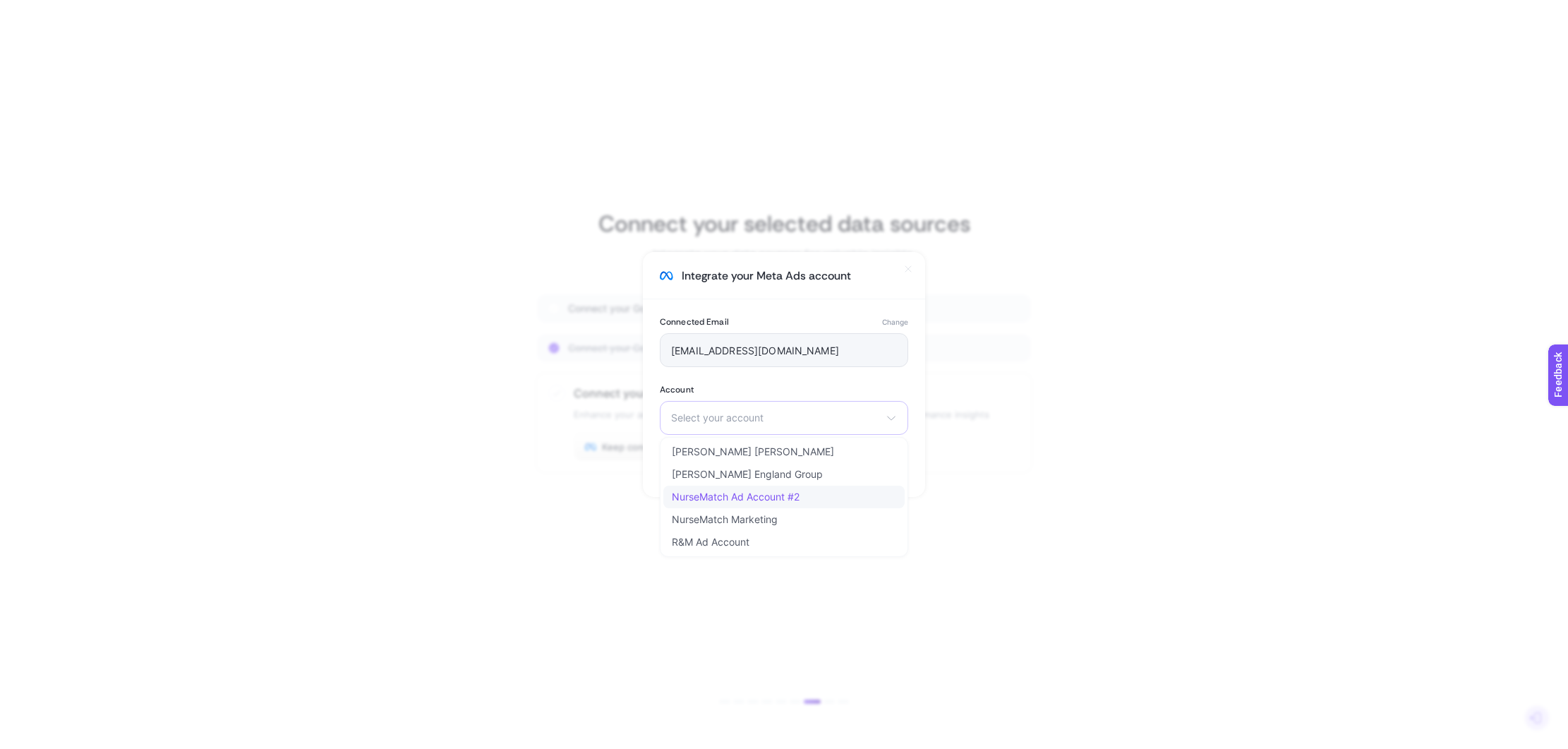
click at [813, 494] on li "NurseMatch Ad Account #2" at bounding box center [784, 496] width 242 height 22
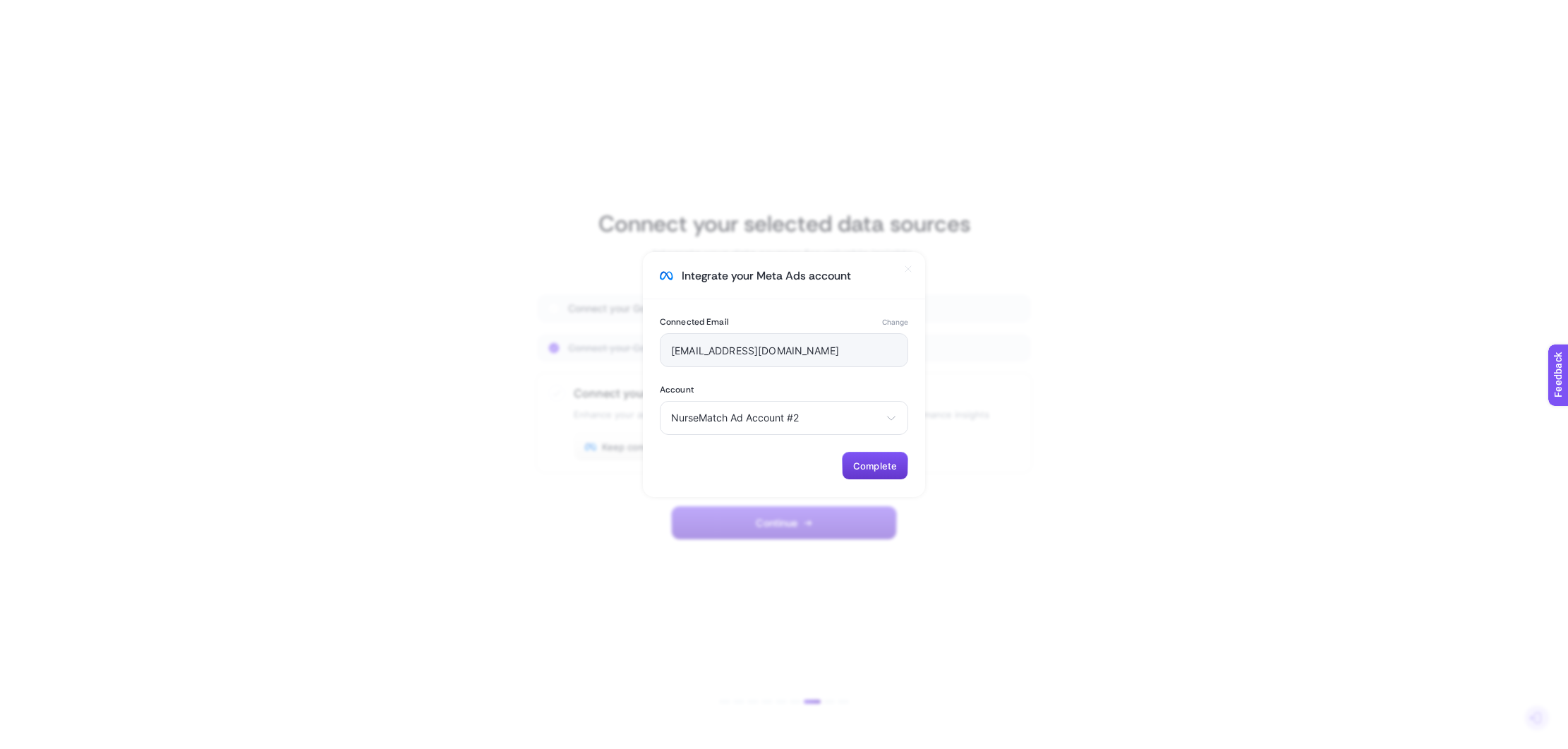
click at [873, 467] on span "Complete" at bounding box center [875, 466] width 44 height 12
click at [871, 463] on span "Complete" at bounding box center [875, 466] width 44 height 12
click at [845, 415] on span "NurseMatch Ad Account #2" at bounding box center [775, 418] width 209 height 12
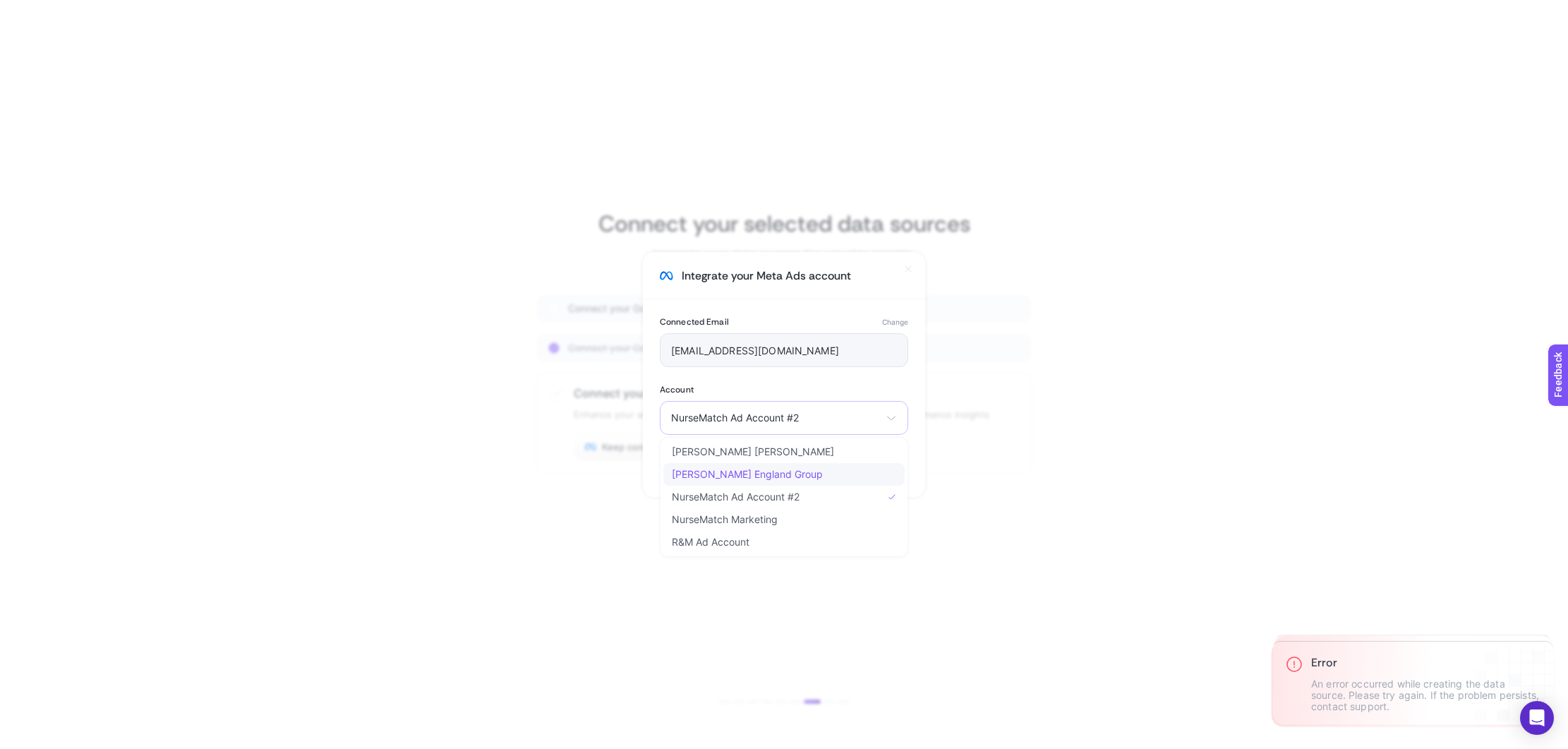
click at [783, 470] on li "Crytzer England Group" at bounding box center [784, 474] width 242 height 22
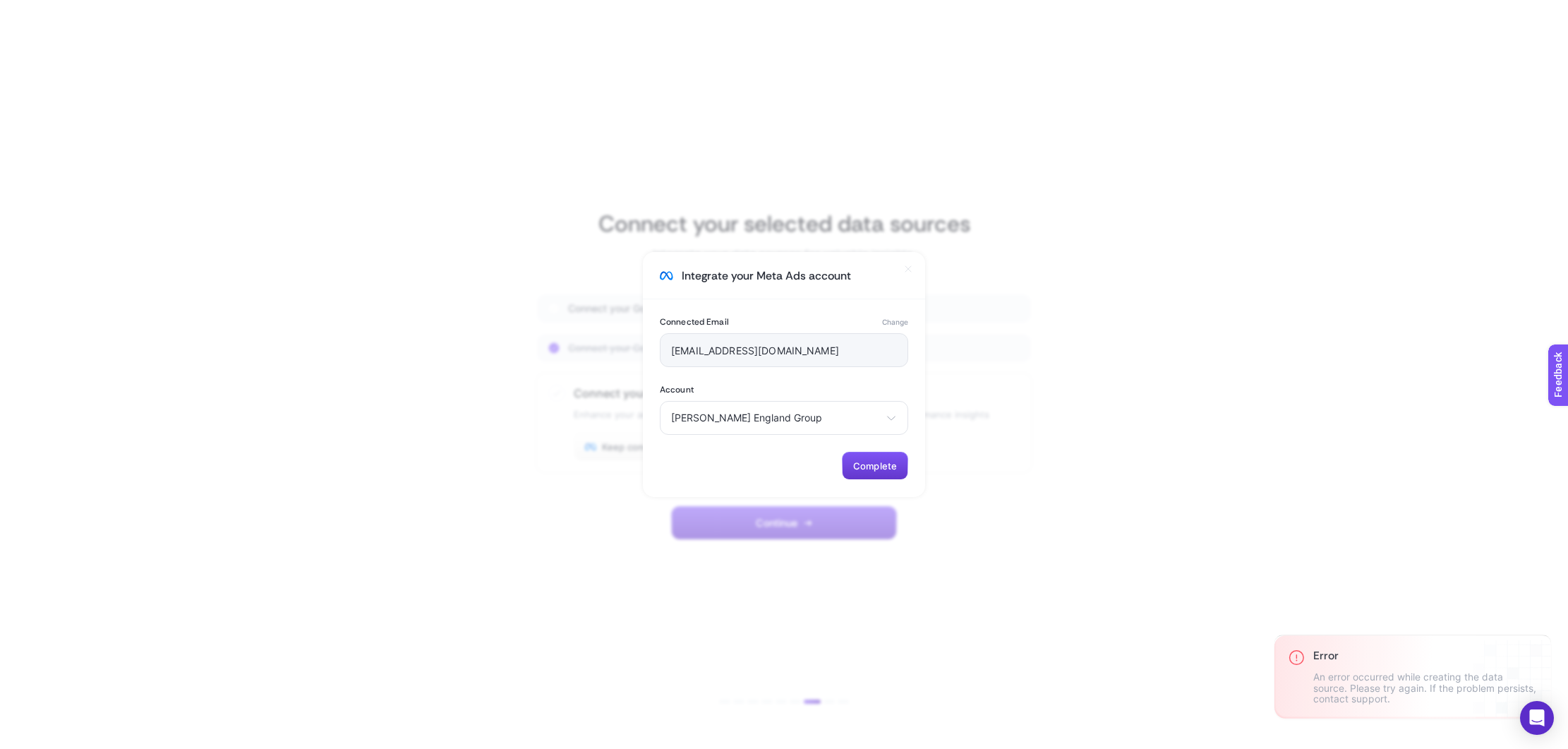
click at [877, 463] on span "Complete" at bounding box center [875, 466] width 44 height 12
drag, startPoint x: 975, startPoint y: 513, endPoint x: 923, endPoint y: 530, distance: 54.7
click at [975, 513] on section "Integrate your Meta Ads account Connected Email Change kaitlin_duggan4@yahoo.co…" at bounding box center [784, 374] width 1568 height 749
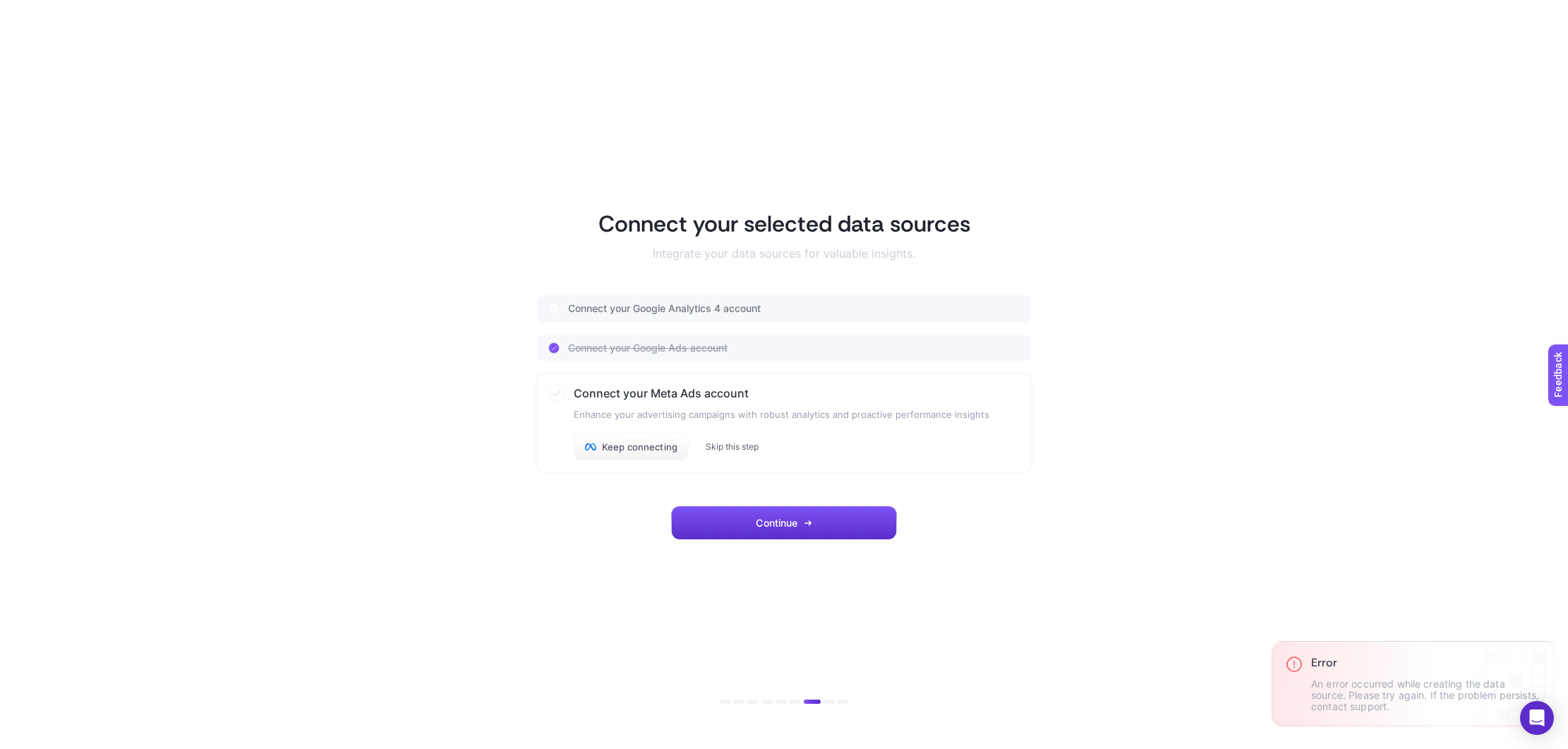
click at [742, 442] on button "Skip this step" at bounding box center [731, 447] width 53 height 12
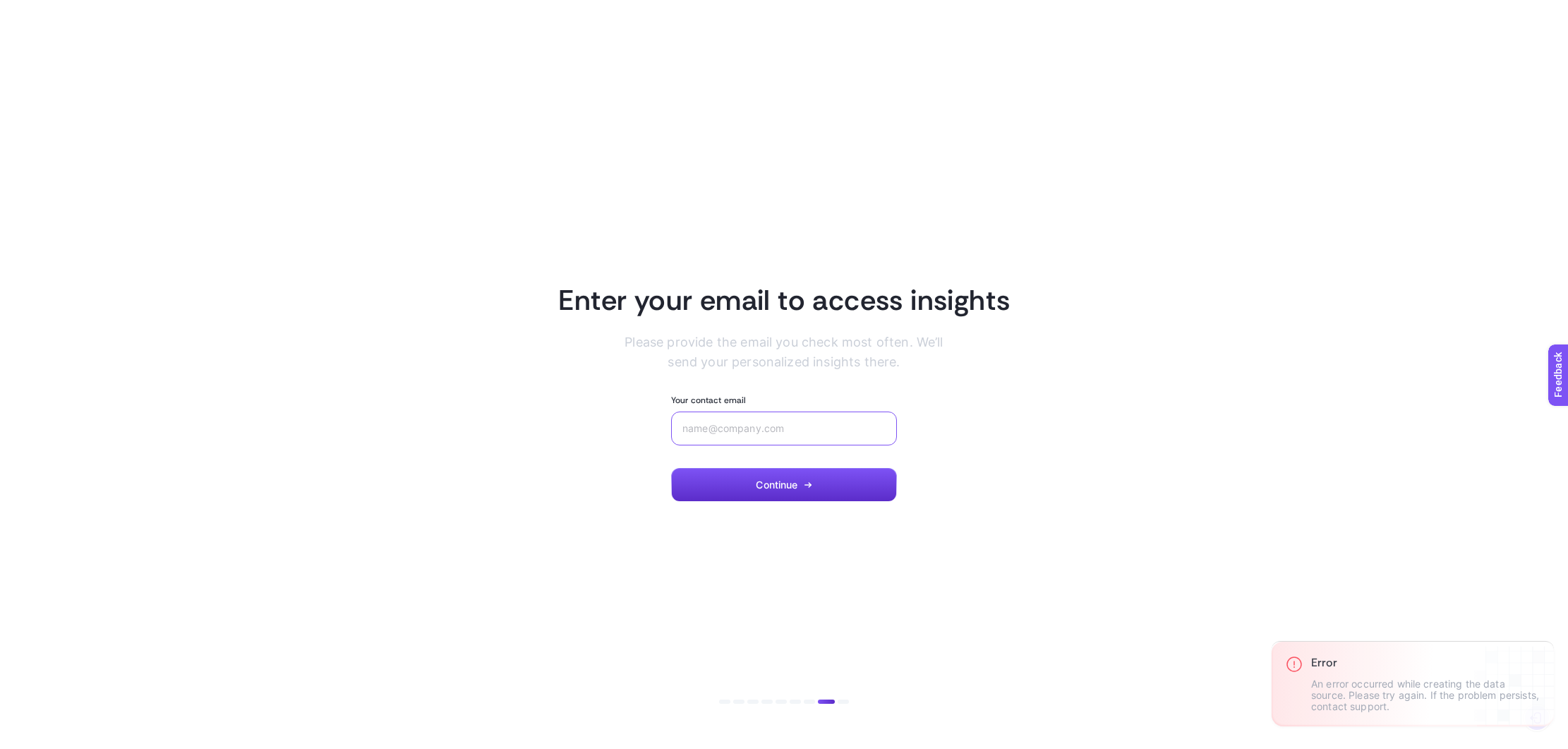
click at [799, 431] on input "Your contact email" at bounding box center [784, 429] width 203 height 12
type input "kaitlin@nursematch.com"
click at [827, 478] on button "Continue" at bounding box center [783, 485] width 226 height 34
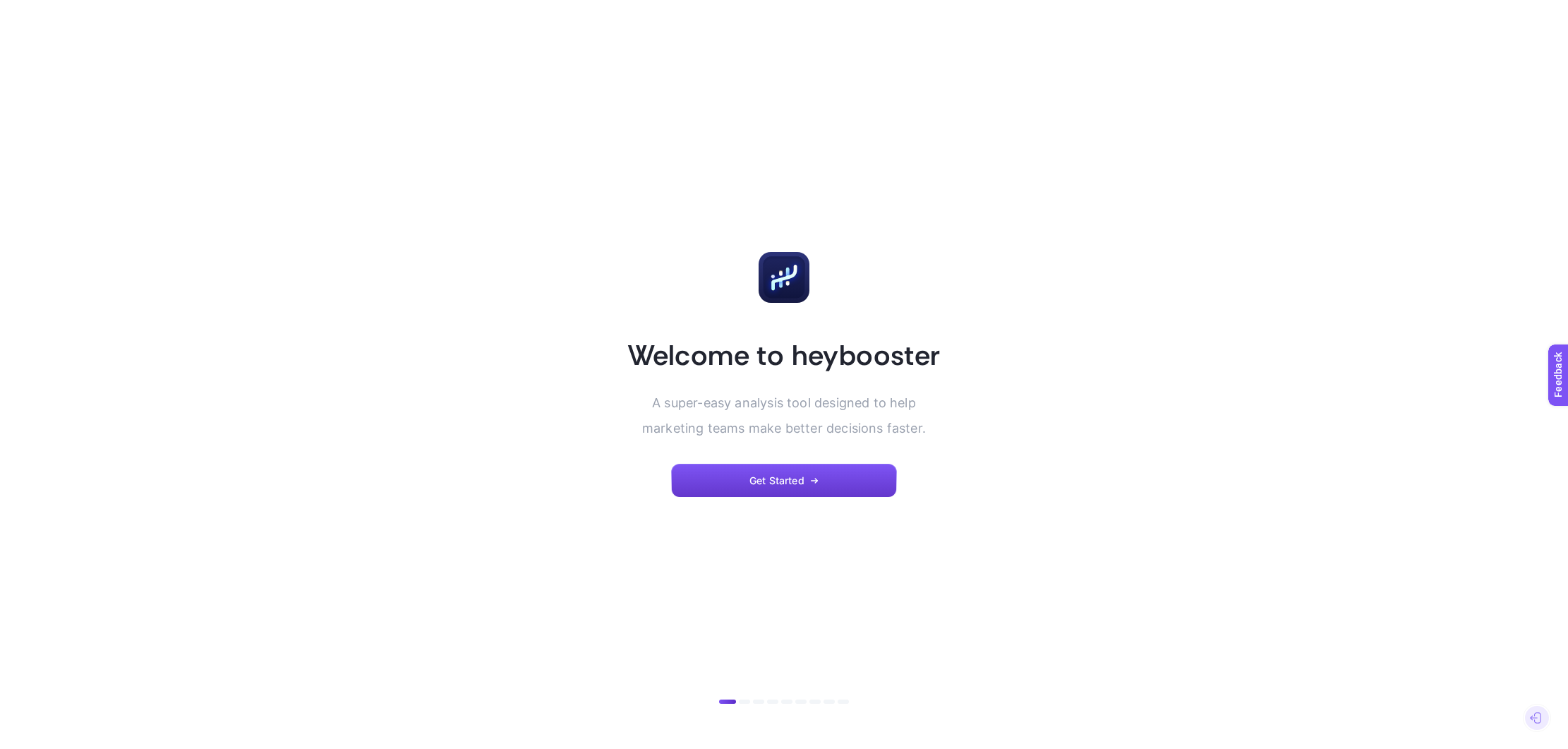
click at [819, 489] on button "Get Started" at bounding box center [783, 481] width 226 height 34
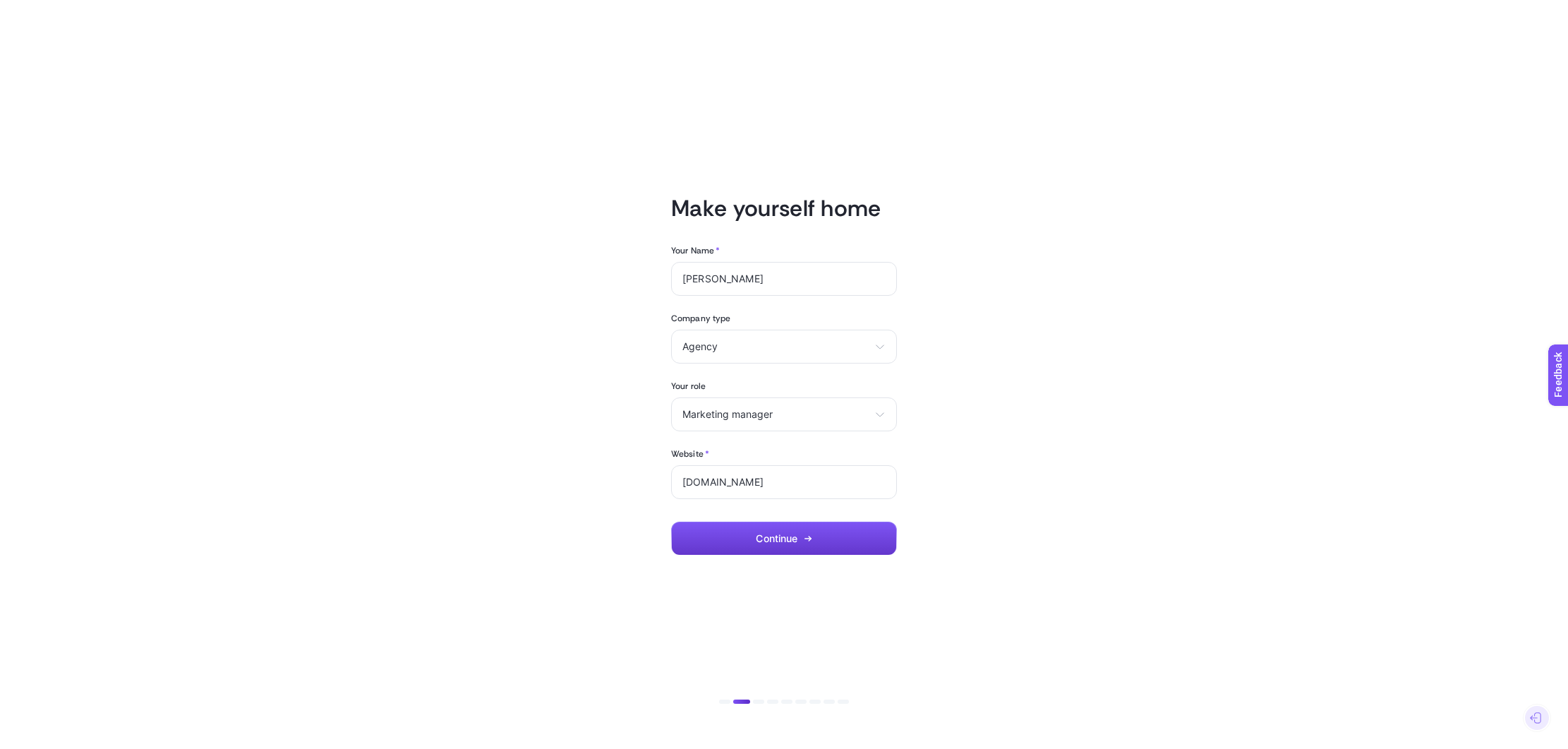
click at [815, 524] on button "Continue" at bounding box center [783, 538] width 226 height 34
